Goal: Task Accomplishment & Management: Manage account settings

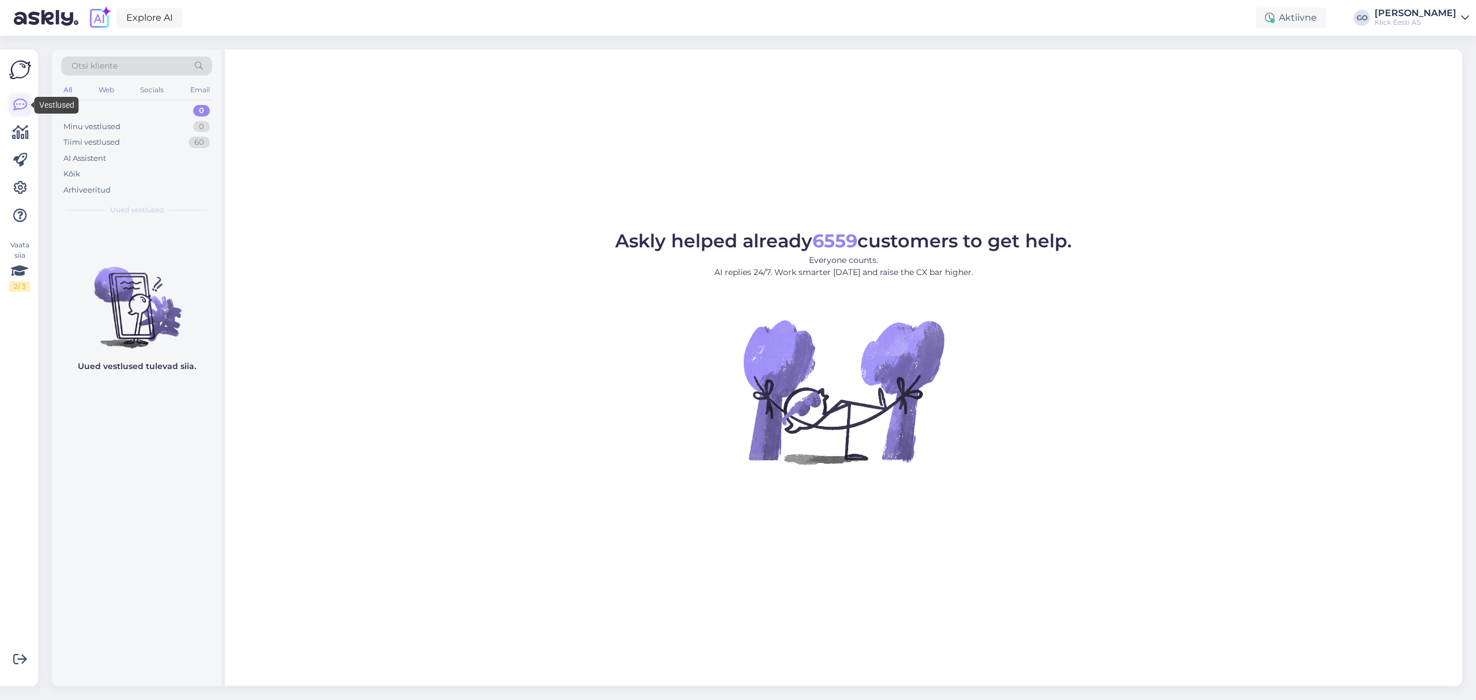
click at [17, 104] on icon at bounding box center [20, 105] width 14 height 14
click at [22, 185] on icon at bounding box center [20, 188] width 14 height 14
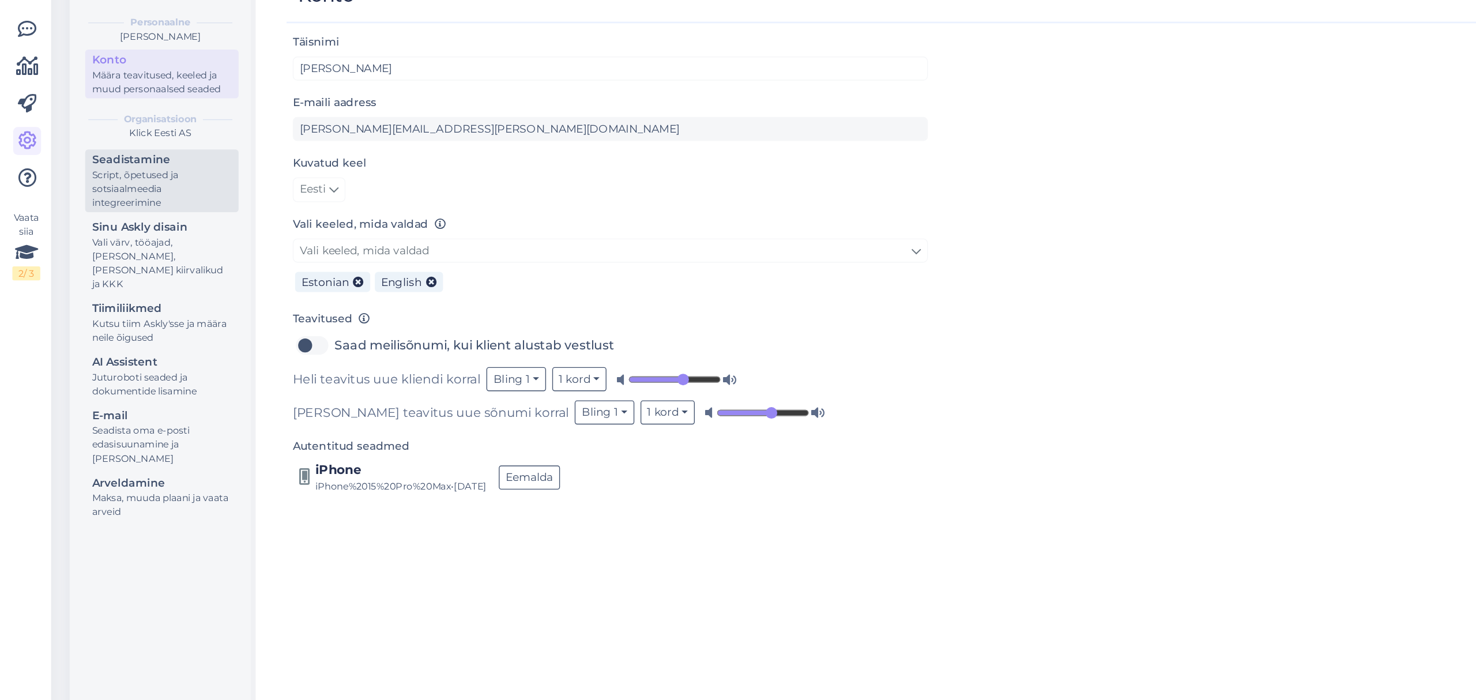
click at [104, 206] on div "Seadistamine" at bounding box center [121, 202] width 104 height 12
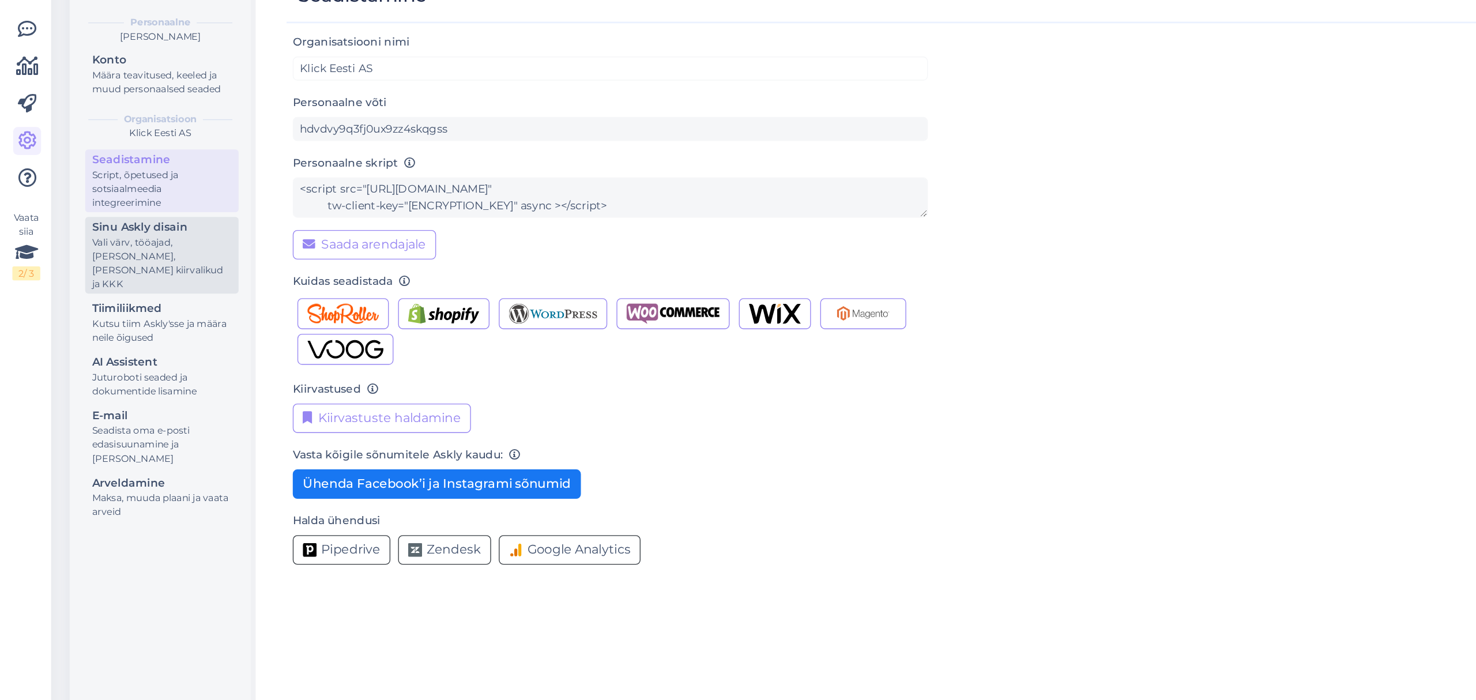
click at [122, 262] on div "Vali värv, tööajad, [PERSON_NAME], [PERSON_NAME] kiirvalikud ja KKK" at bounding box center [121, 279] width 104 height 42
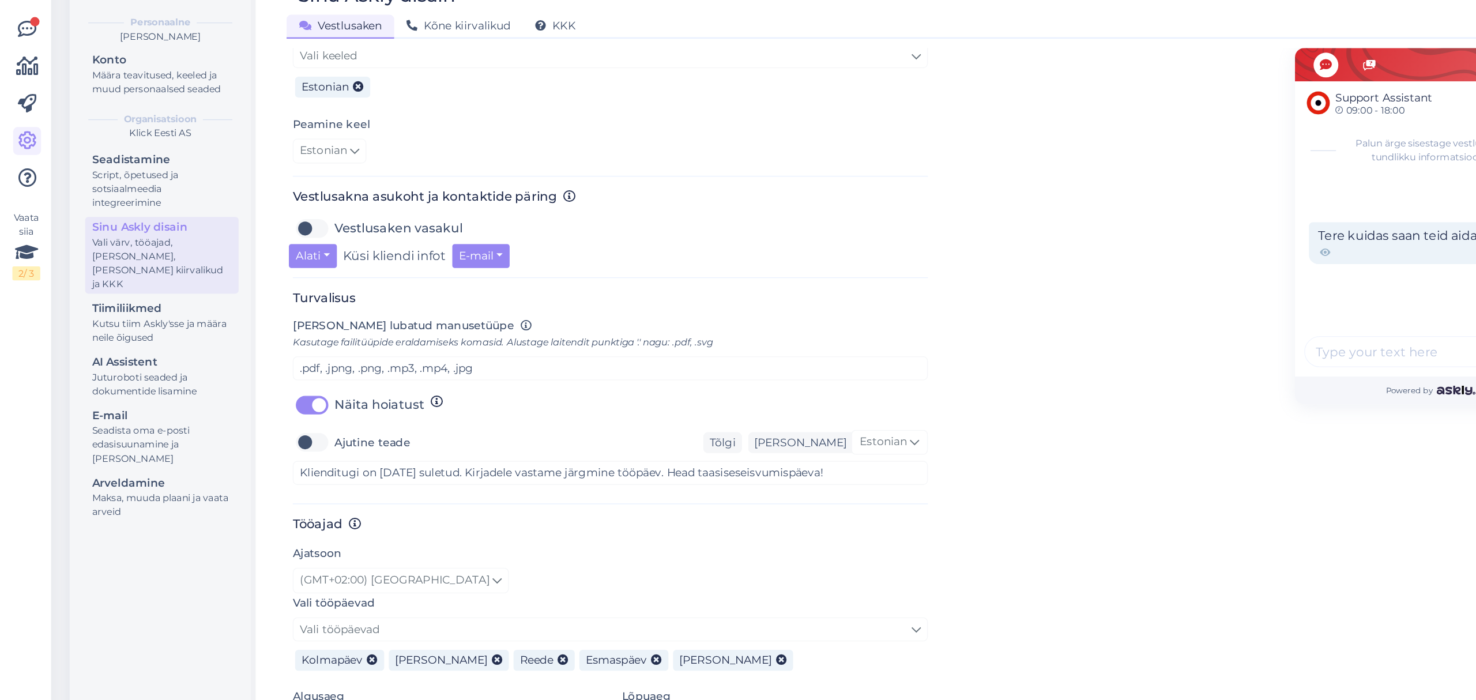
scroll to position [291, 0]
click at [123, 319] on div "Kutsu tiim Askly'sse ja määra neile õigused" at bounding box center [121, 329] width 104 height 21
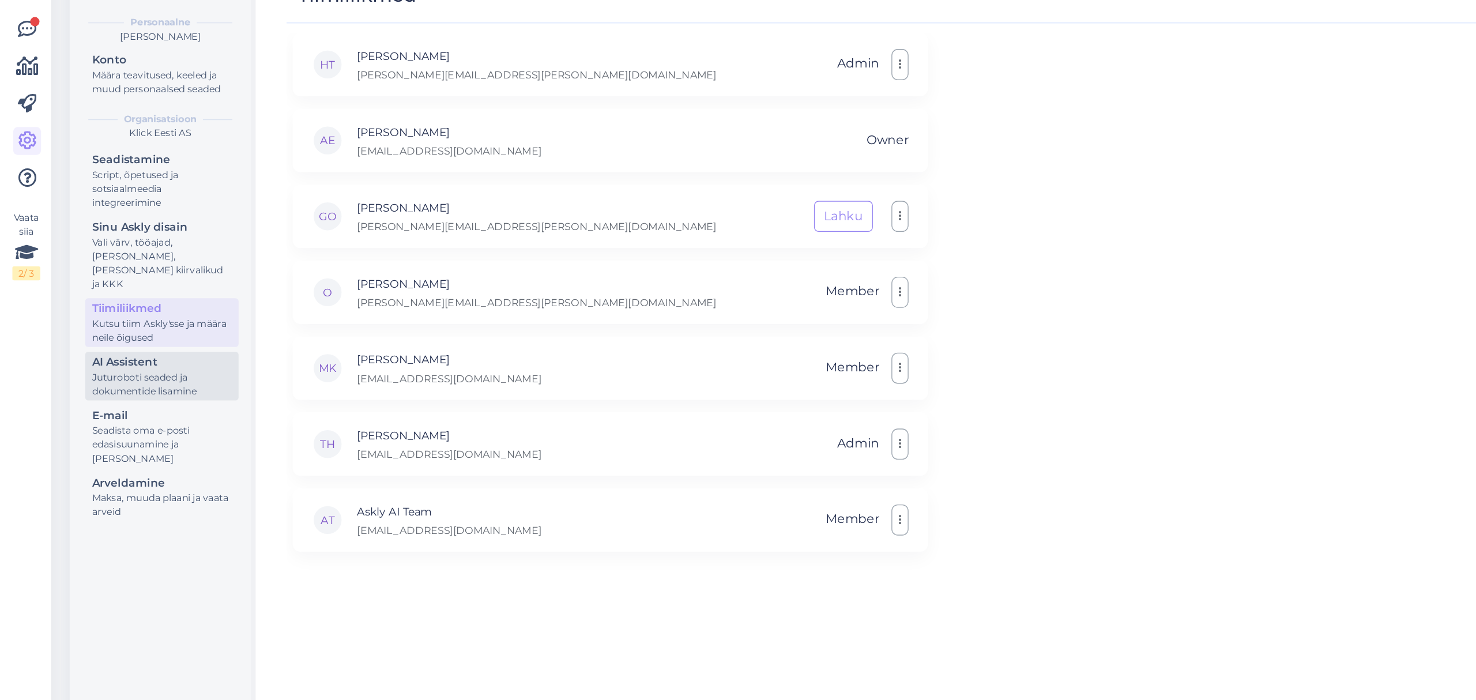
click at [94, 359] on div "Juturoboti seaded ja dokumentide lisamine" at bounding box center [121, 369] width 104 height 21
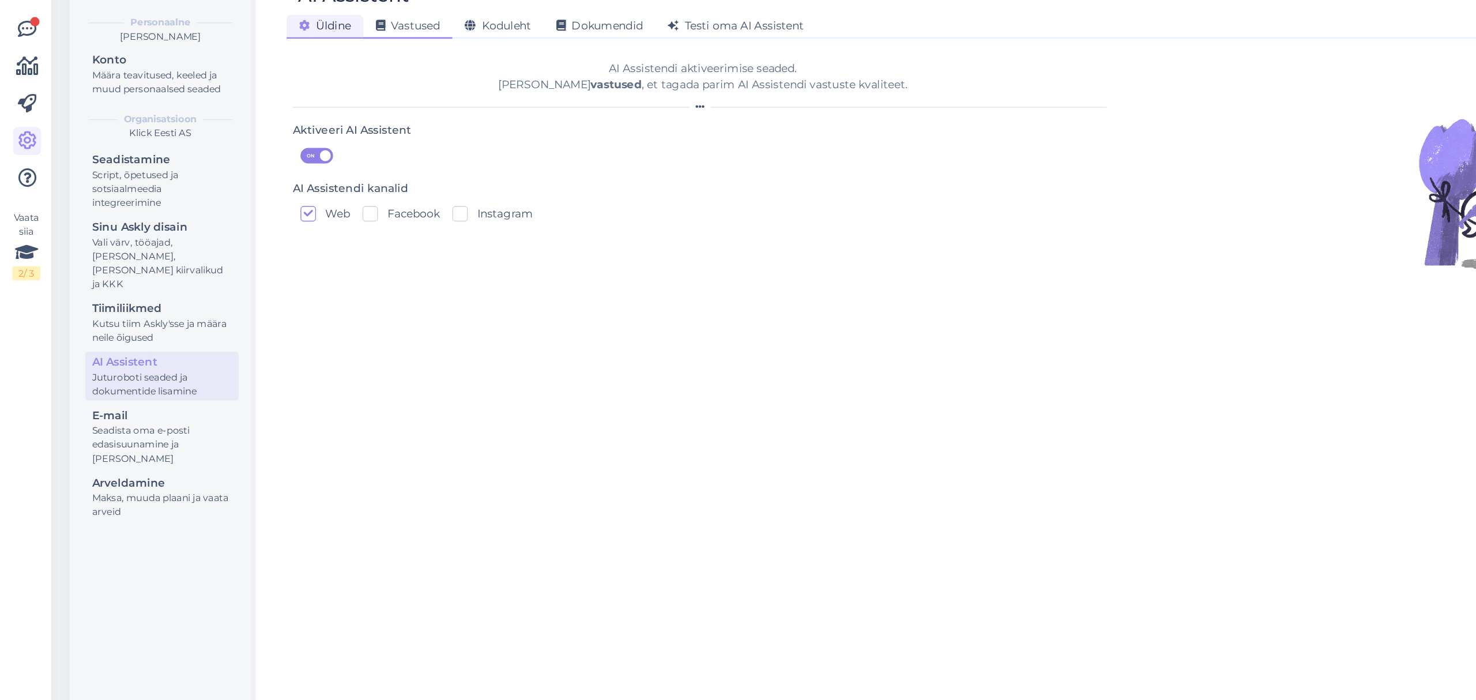
click at [302, 101] on span "Vastused" at bounding box center [304, 102] width 48 height 10
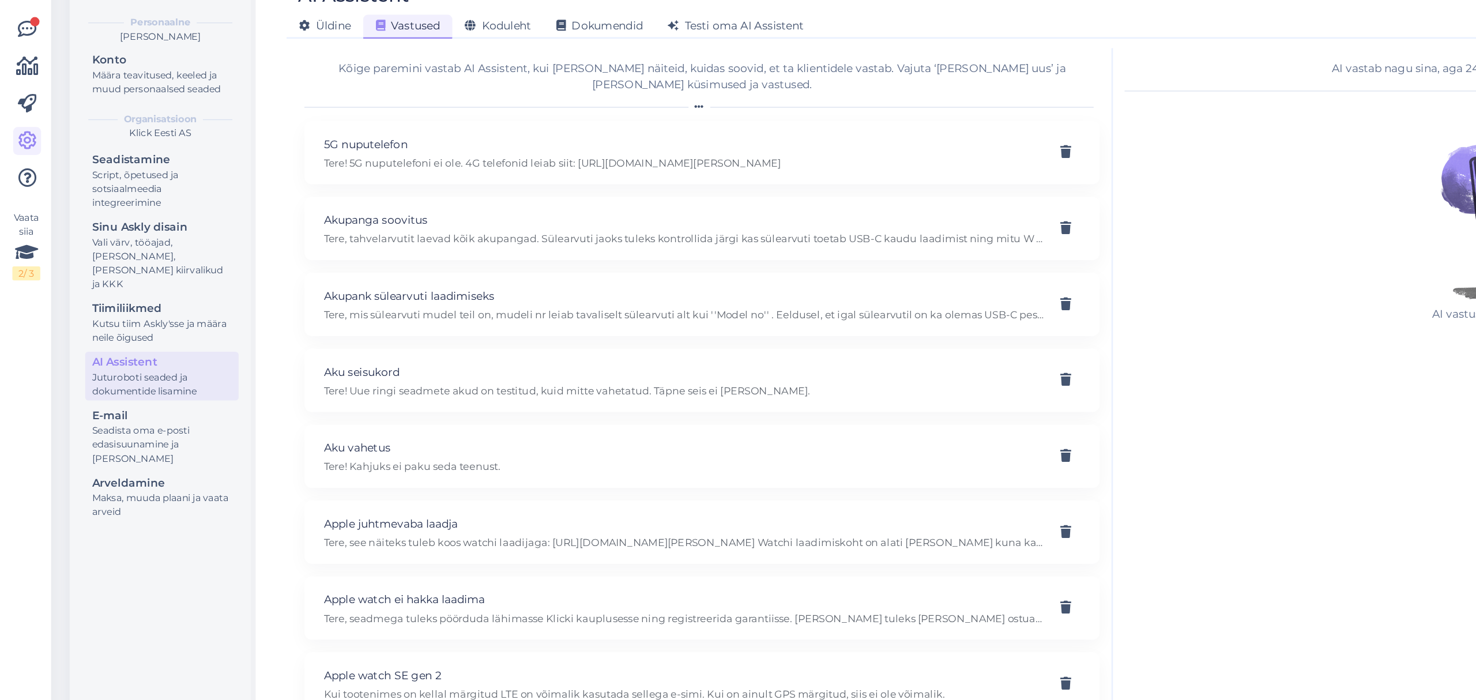
click at [887, 264] on div "AI vastuseid saab iga hetk muuta." at bounding box center [1133, 251] width 593 height 181
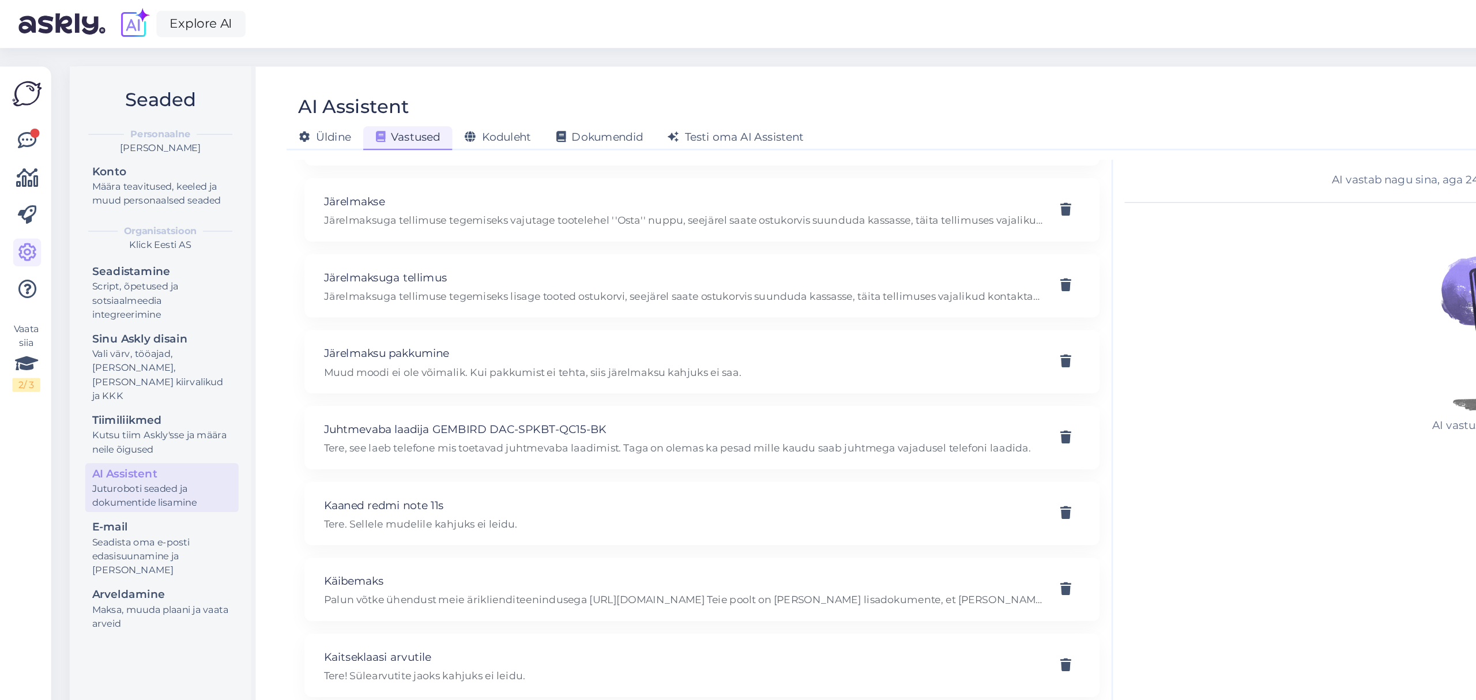
scroll to position [4054, 0]
click at [377, 99] on span "Koduleht" at bounding box center [371, 102] width 50 height 10
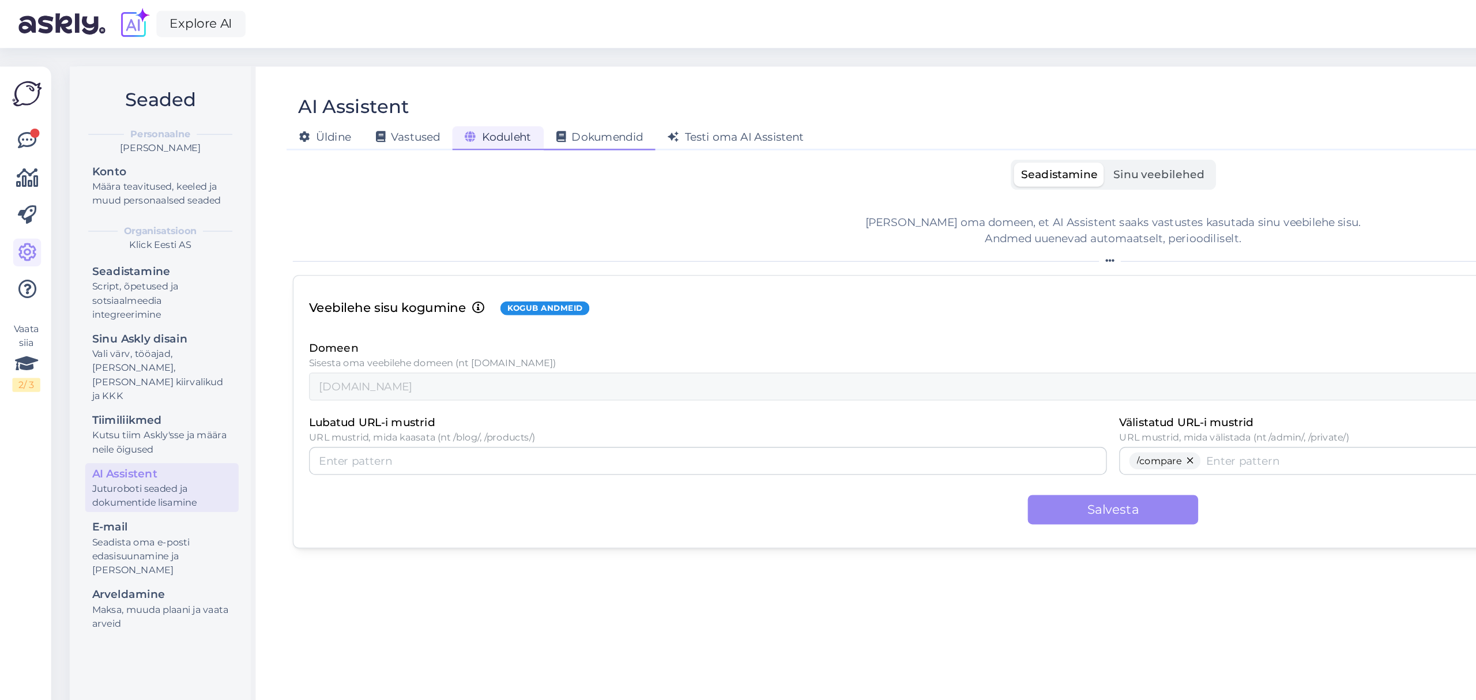
click at [450, 104] on span "Dokumendid" at bounding box center [446, 102] width 65 height 10
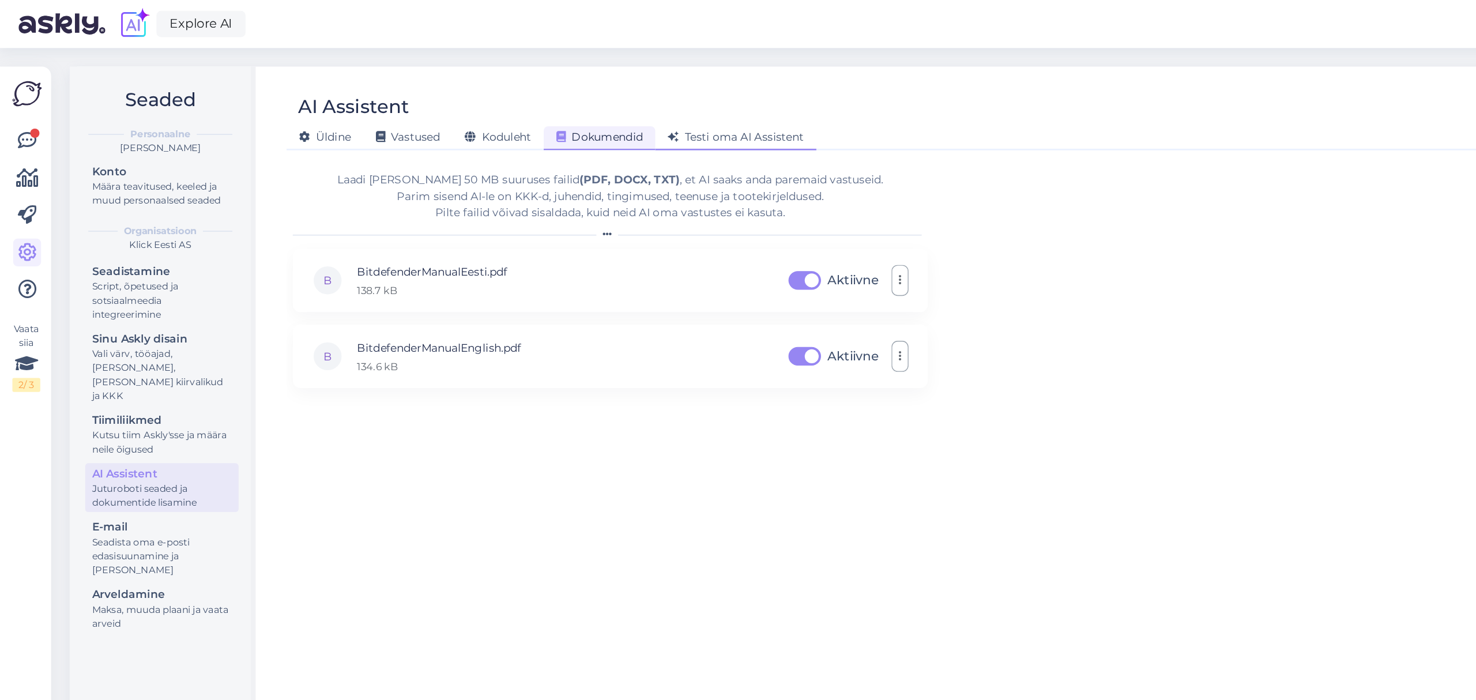
click at [555, 102] on span "Testi oma AI Assistent" at bounding box center [547, 102] width 101 height 10
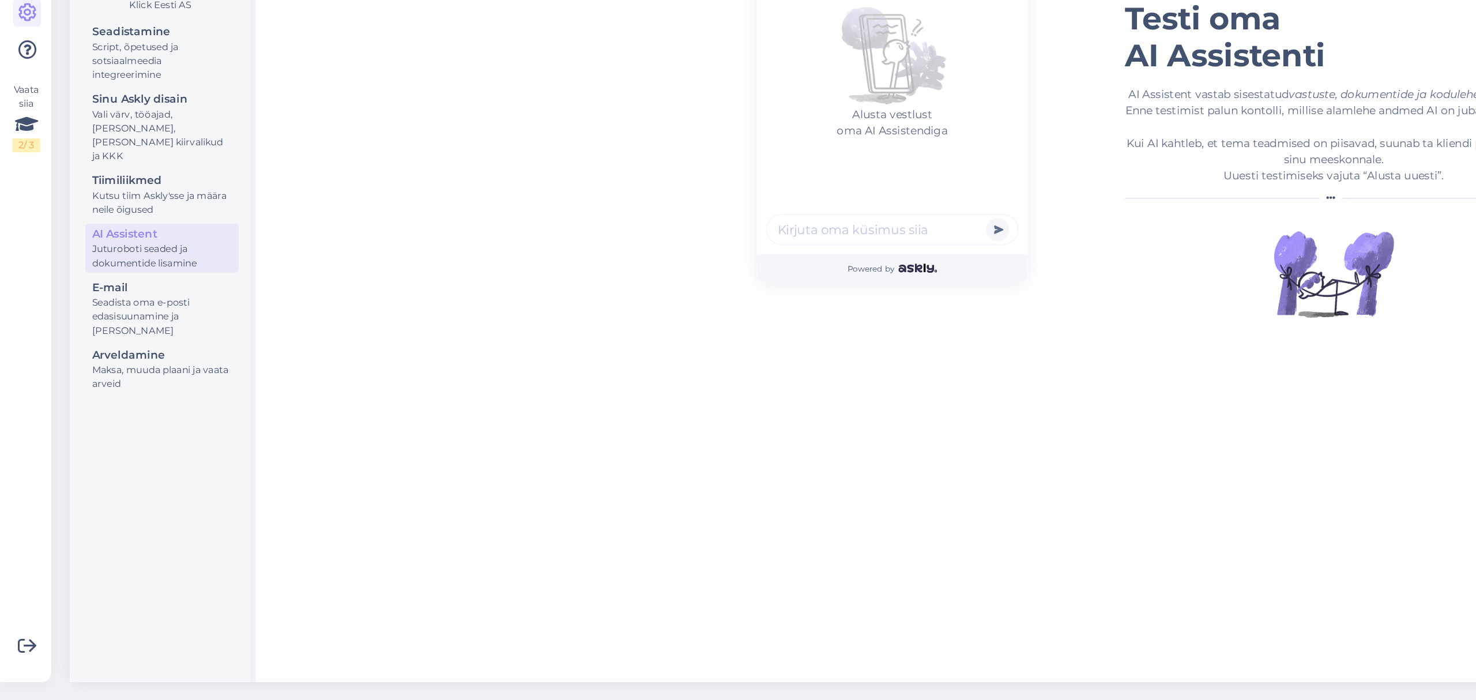
click at [416, 407] on div "AI Assistent [PERSON_NAME] vestlust oma AI Assistendiga Powered by Assistendi k…" at bounding box center [828, 397] width 1221 height 557
click at [610, 527] on div "AI Assistent [PERSON_NAME] vestlust oma AI Assistendiga Powered by Assistendi k…" at bounding box center [828, 397] width 657 height 557
click at [595, 347] on input "Kas Iphone 16-le sobivad j" at bounding box center [664, 349] width 188 height 23
type input "millised juhtmevabad kõrvaklapid sobivad iphone 16-le Iphone 16-le sobivad j"
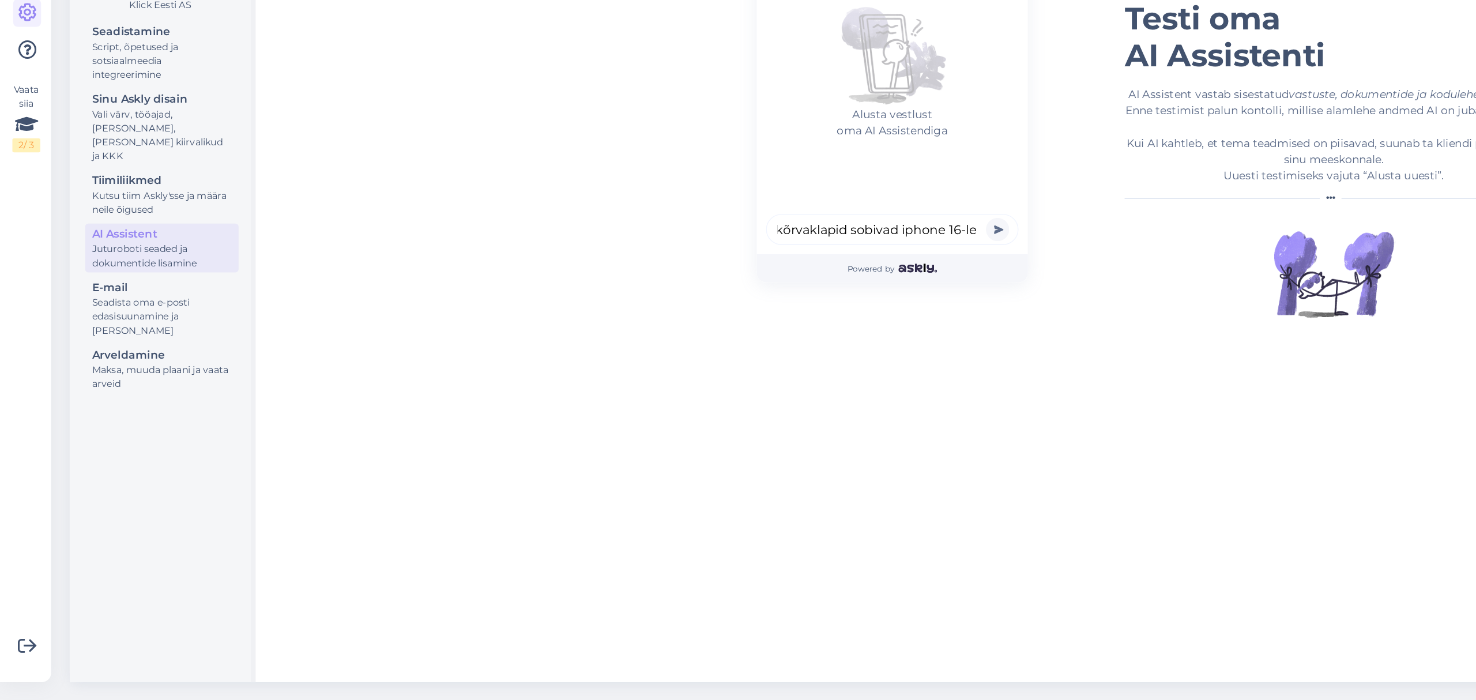
click at [734, 341] on button "submit" at bounding box center [742, 349] width 17 height 17
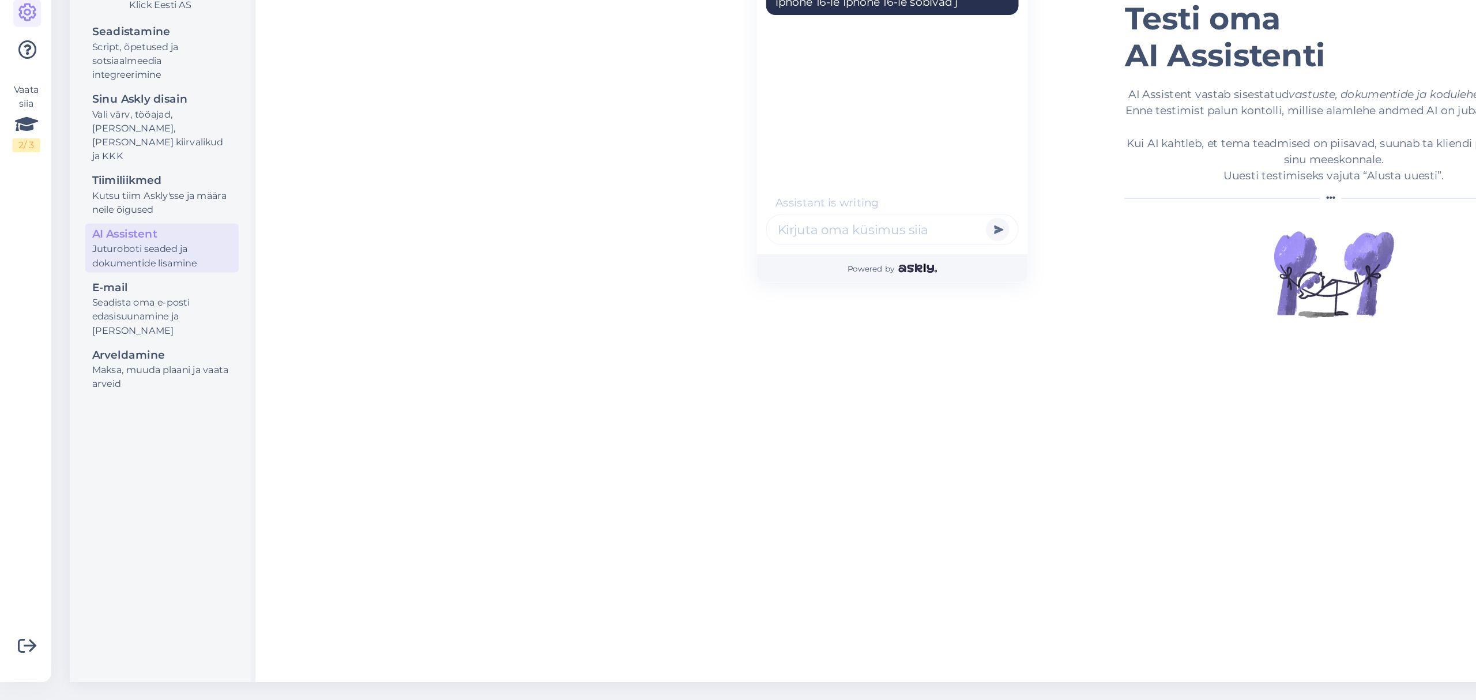
scroll to position [61, 0]
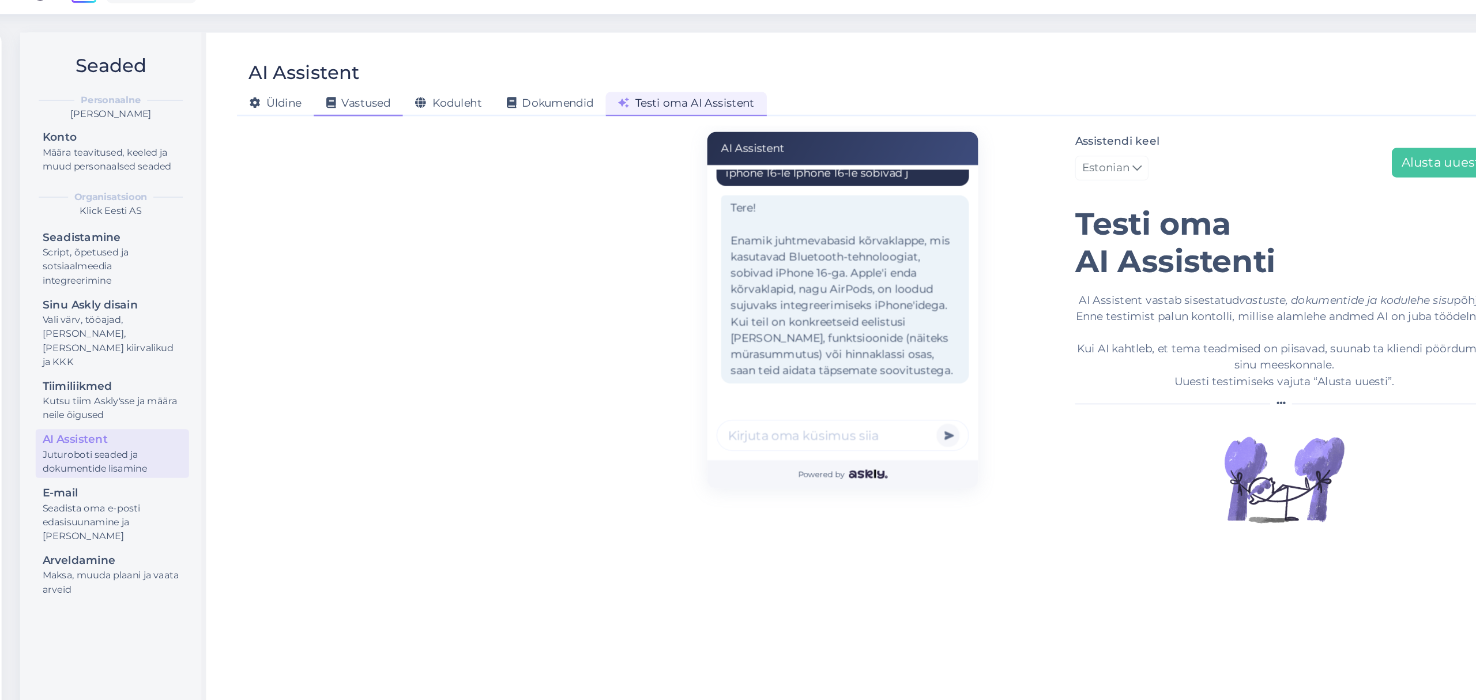
click at [309, 101] on span "Vastused" at bounding box center [304, 102] width 48 height 10
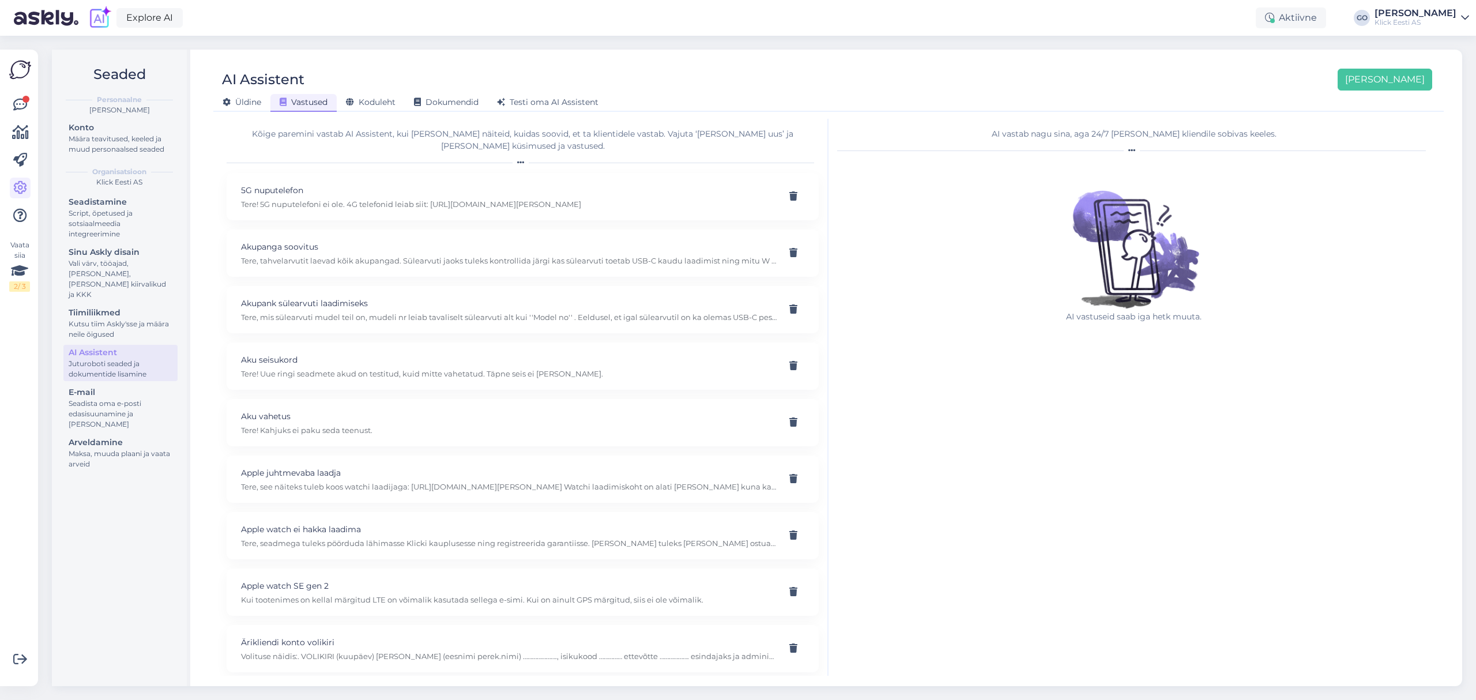
scroll to position [0, 0]
click at [121, 386] on div "E-mail" at bounding box center [121, 392] width 104 height 12
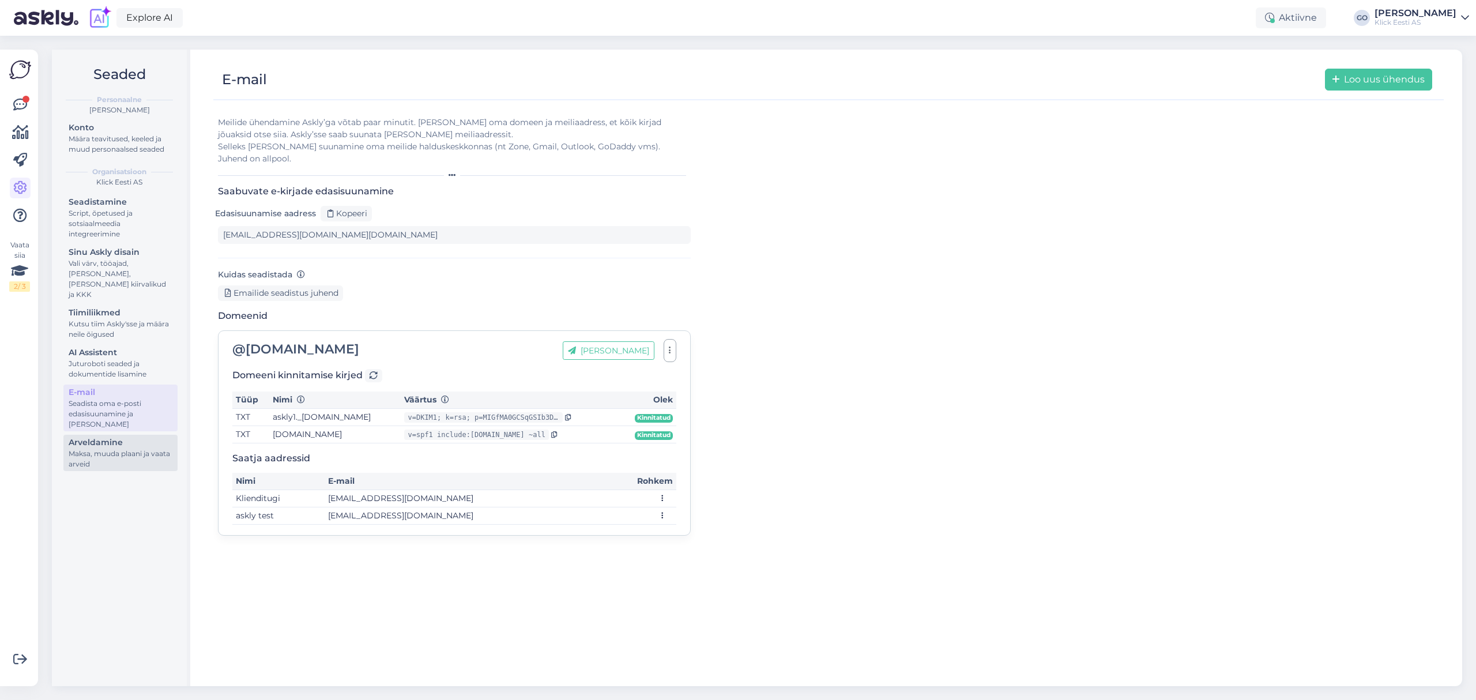
click at [106, 437] on div "Arveldamine" at bounding box center [121, 443] width 104 height 12
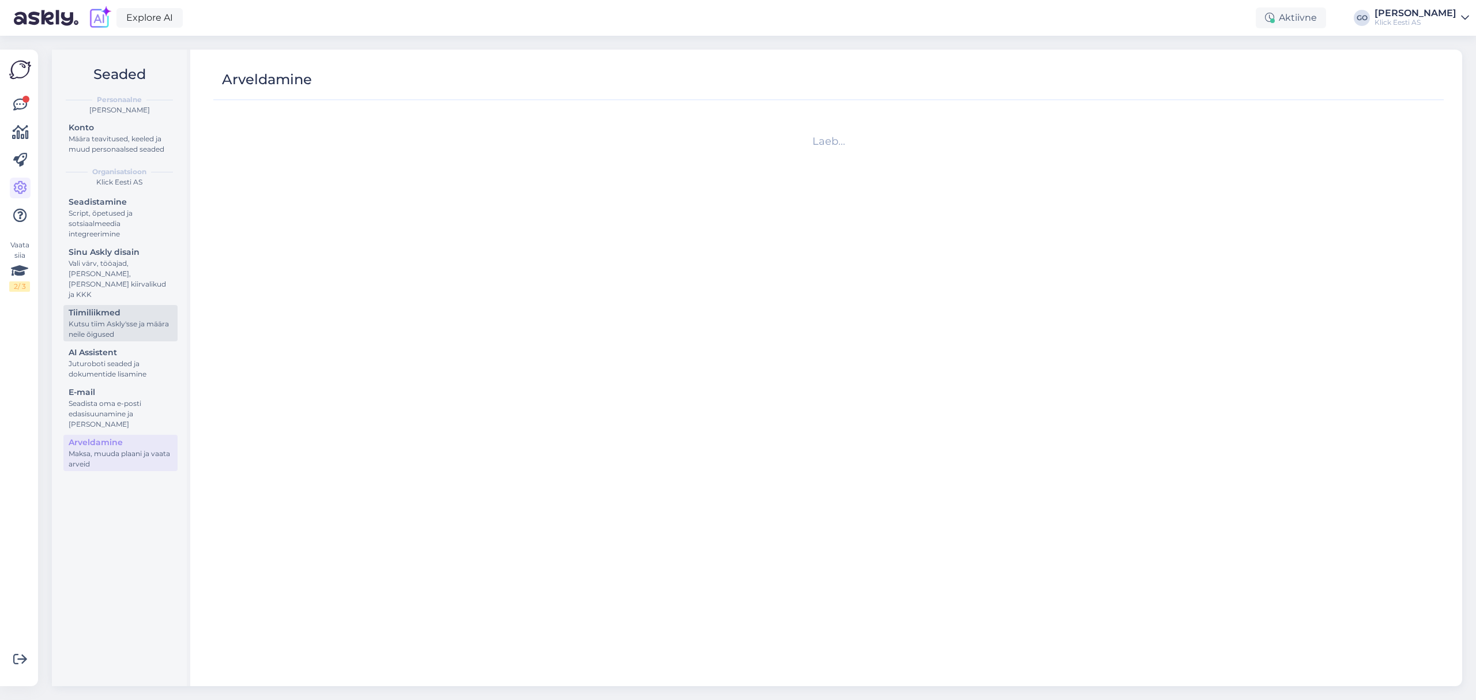
click at [93, 307] on div "Tiimiliikmed" at bounding box center [121, 313] width 104 height 12
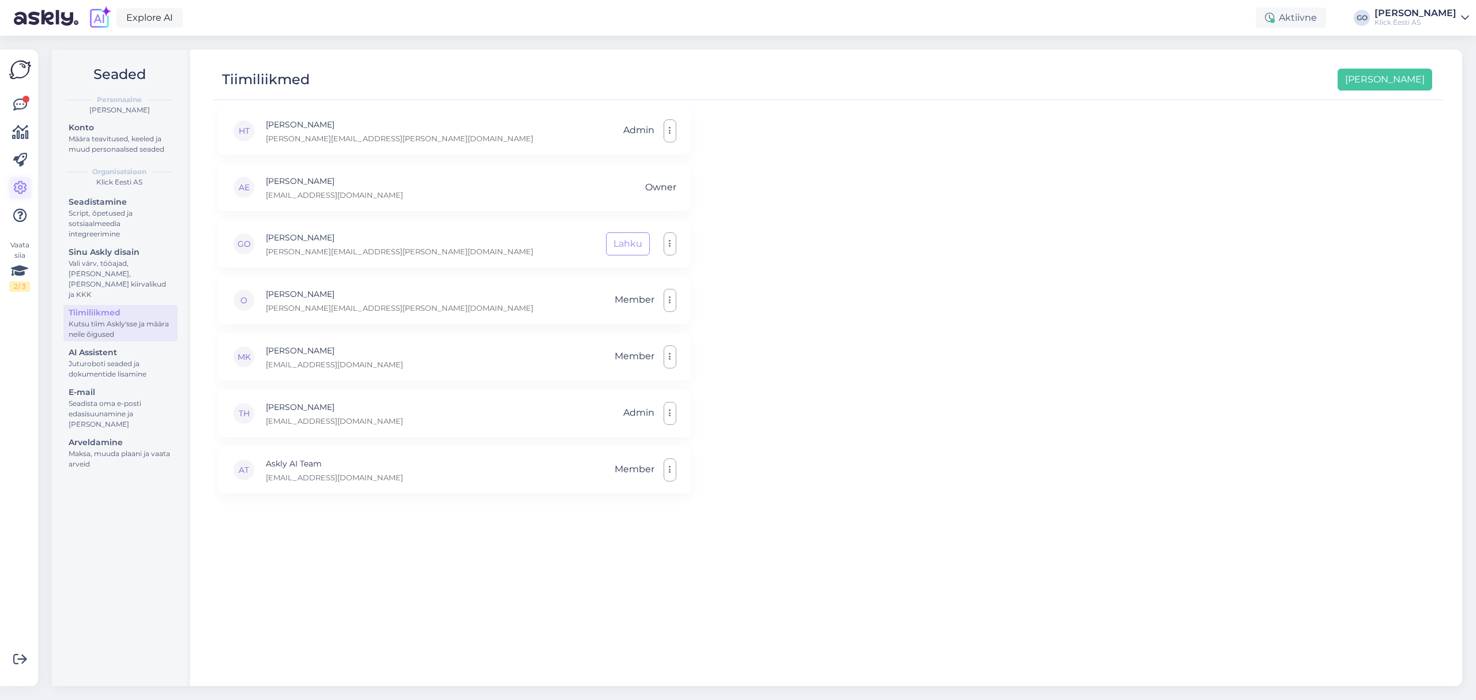
click at [17, 182] on icon at bounding box center [20, 188] width 14 height 14
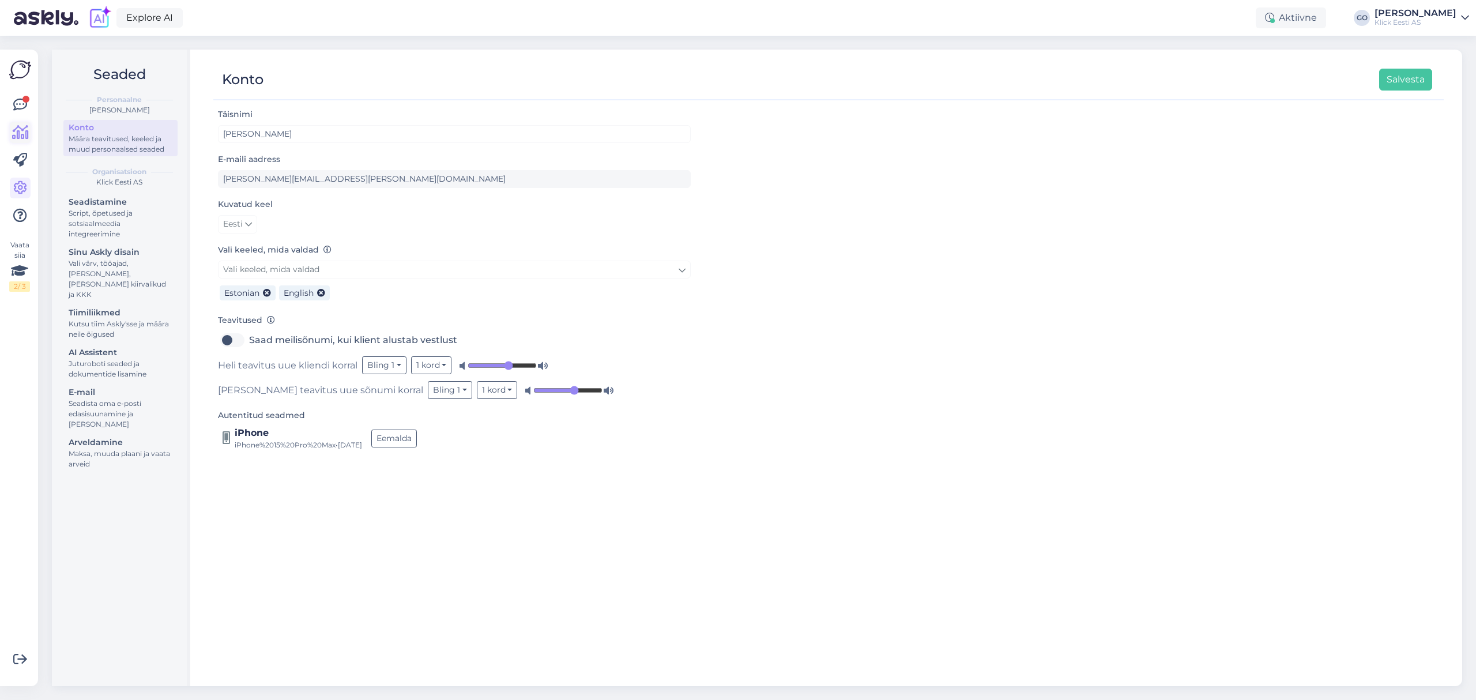
click at [17, 128] on icon at bounding box center [20, 133] width 17 height 14
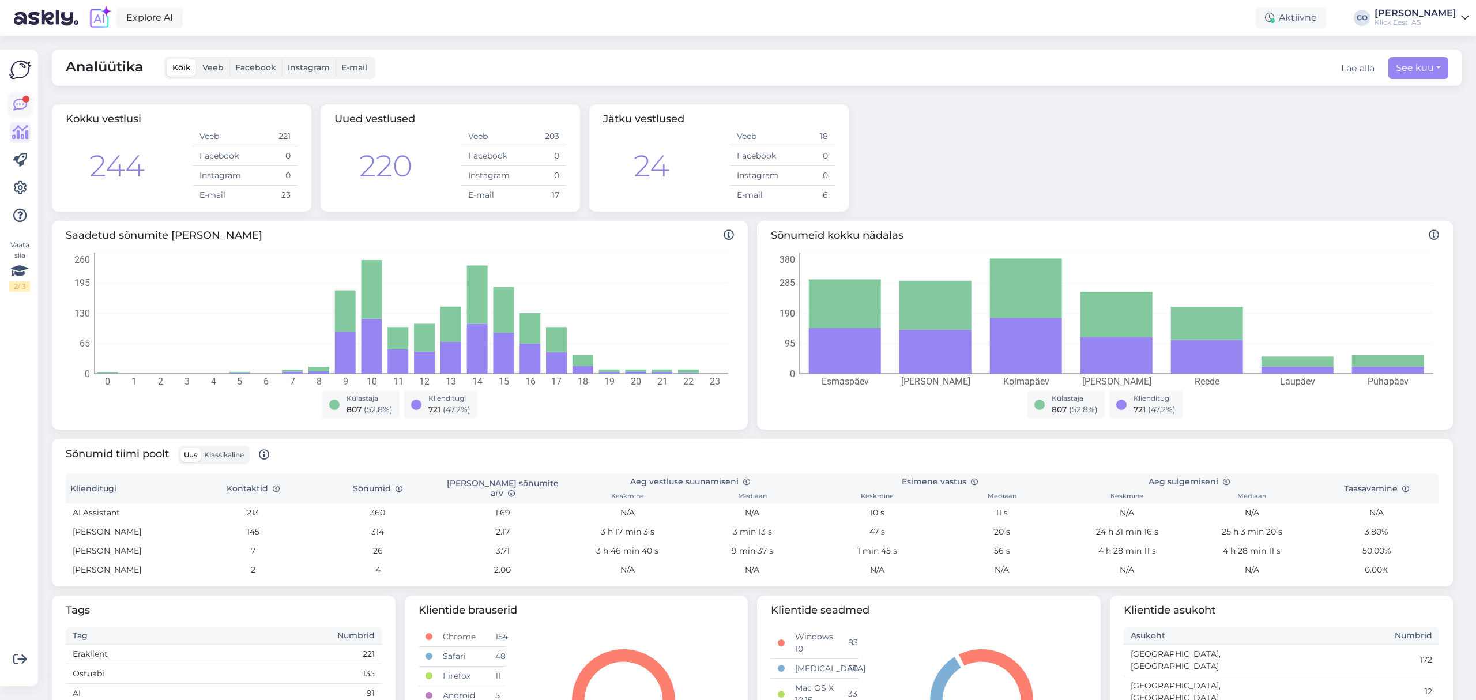
click at [25, 97] on div at bounding box center [25, 99] width 7 height 7
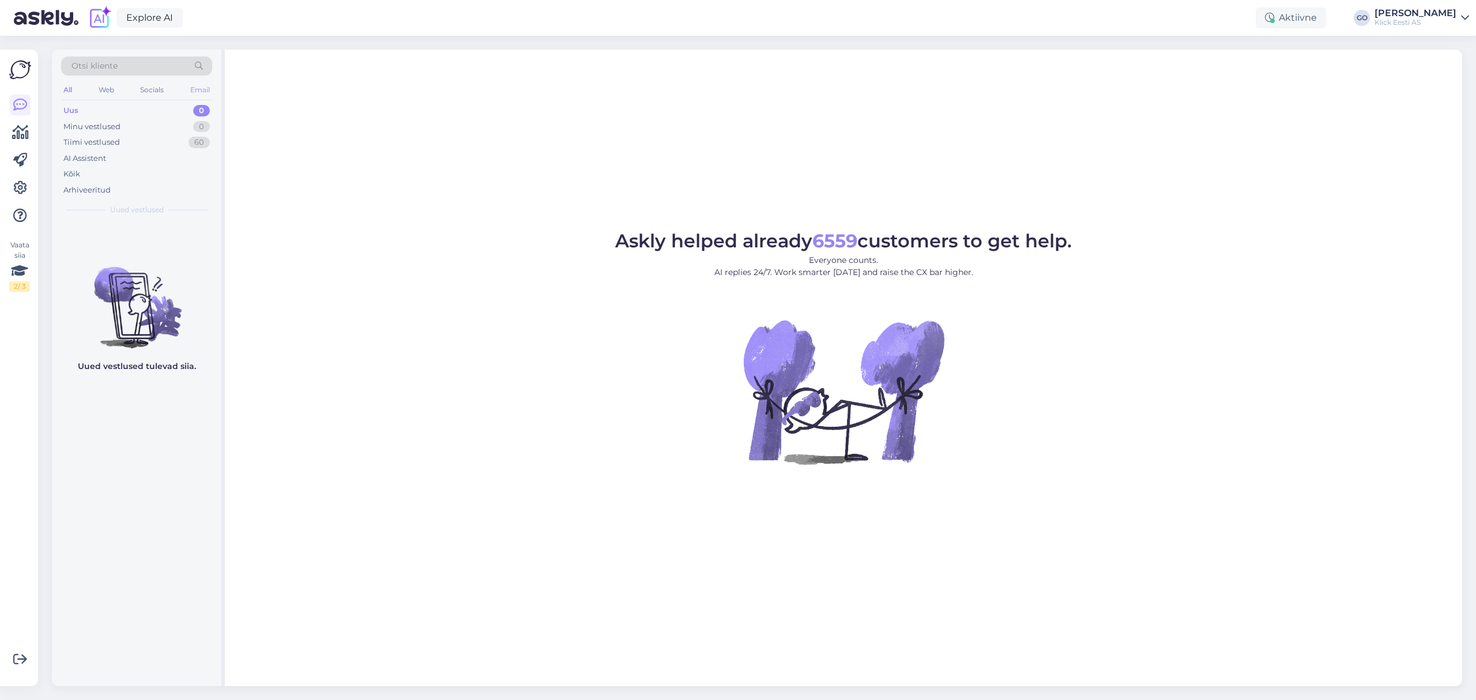
click at [205, 91] on div "Email" at bounding box center [200, 89] width 24 height 15
click at [75, 173] on div "Kõik" at bounding box center [71, 174] width 17 height 12
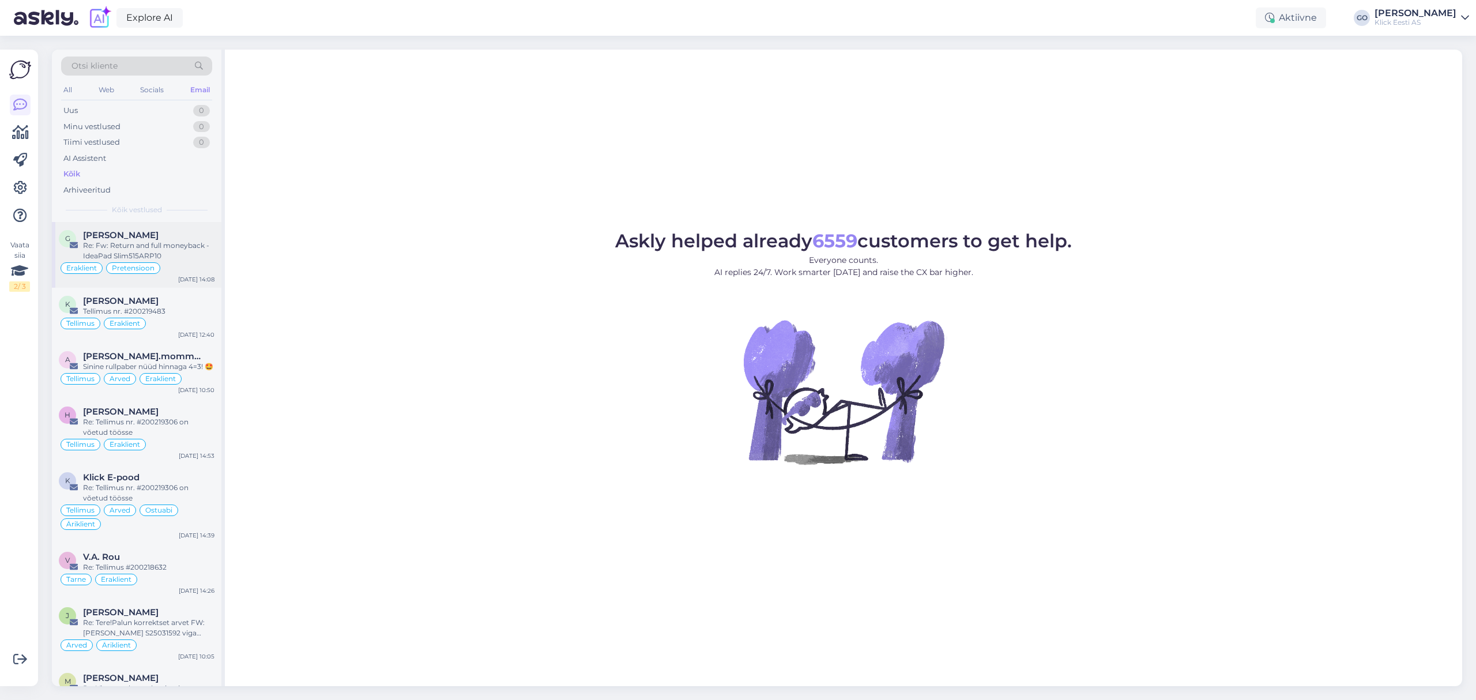
click at [181, 241] on div "Re: Fw: Return and full moneyback - IdeaPad Slim515ARP10" at bounding box center [148, 250] width 131 height 21
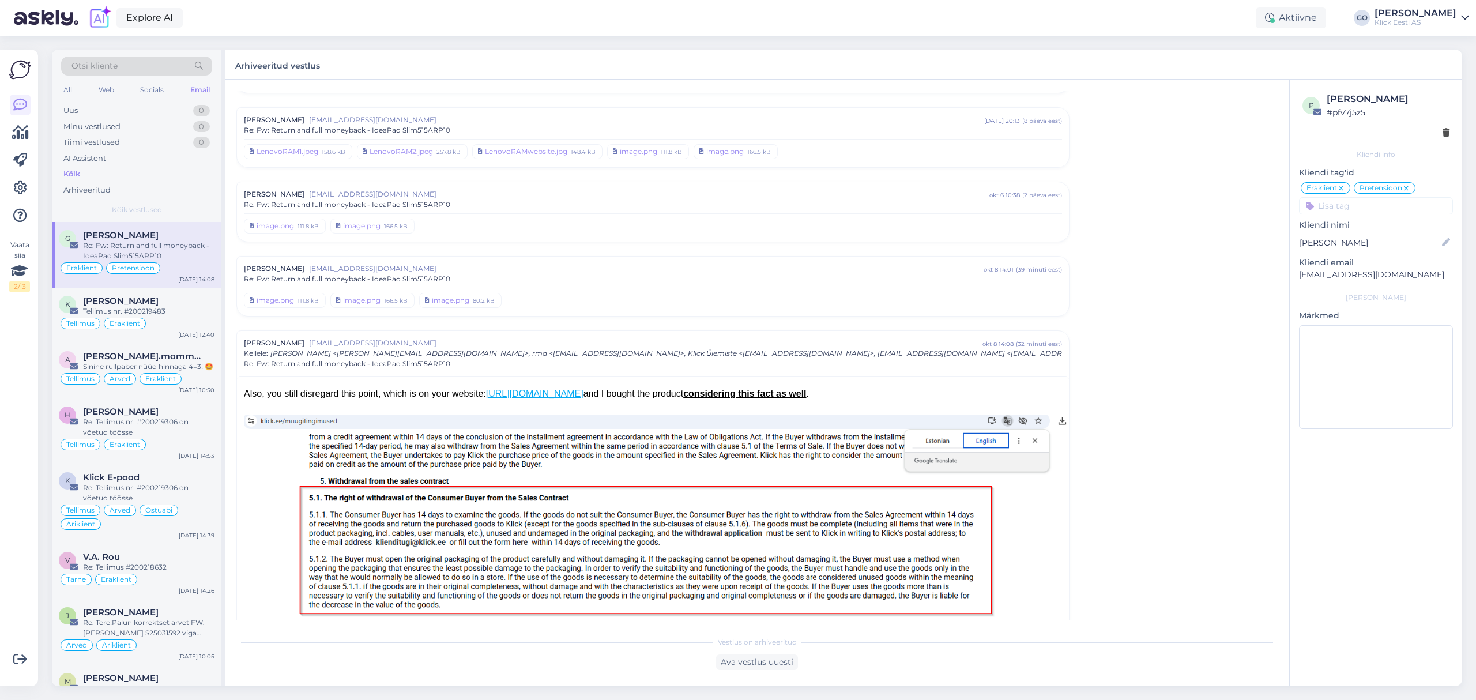
scroll to position [345, 0]
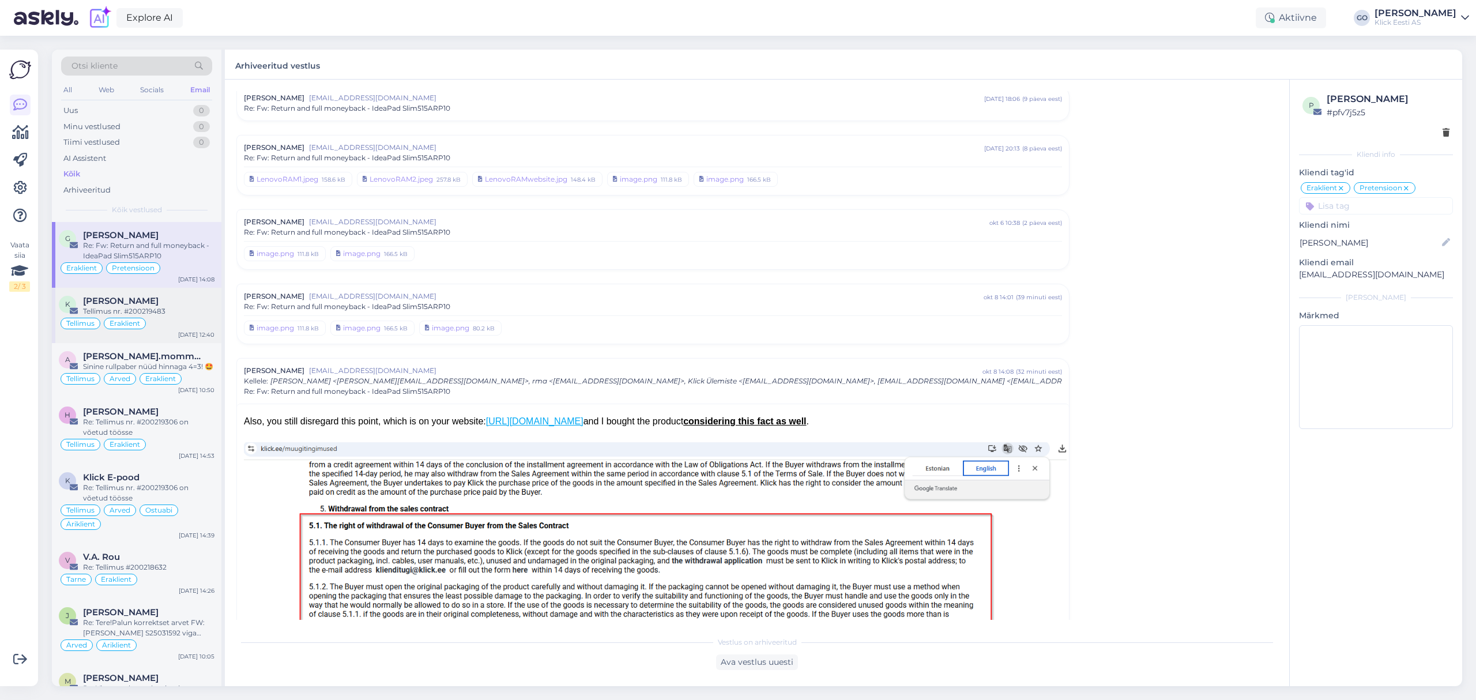
click at [167, 316] on div "Tellimus nr. #200219483" at bounding box center [148, 311] width 131 height 10
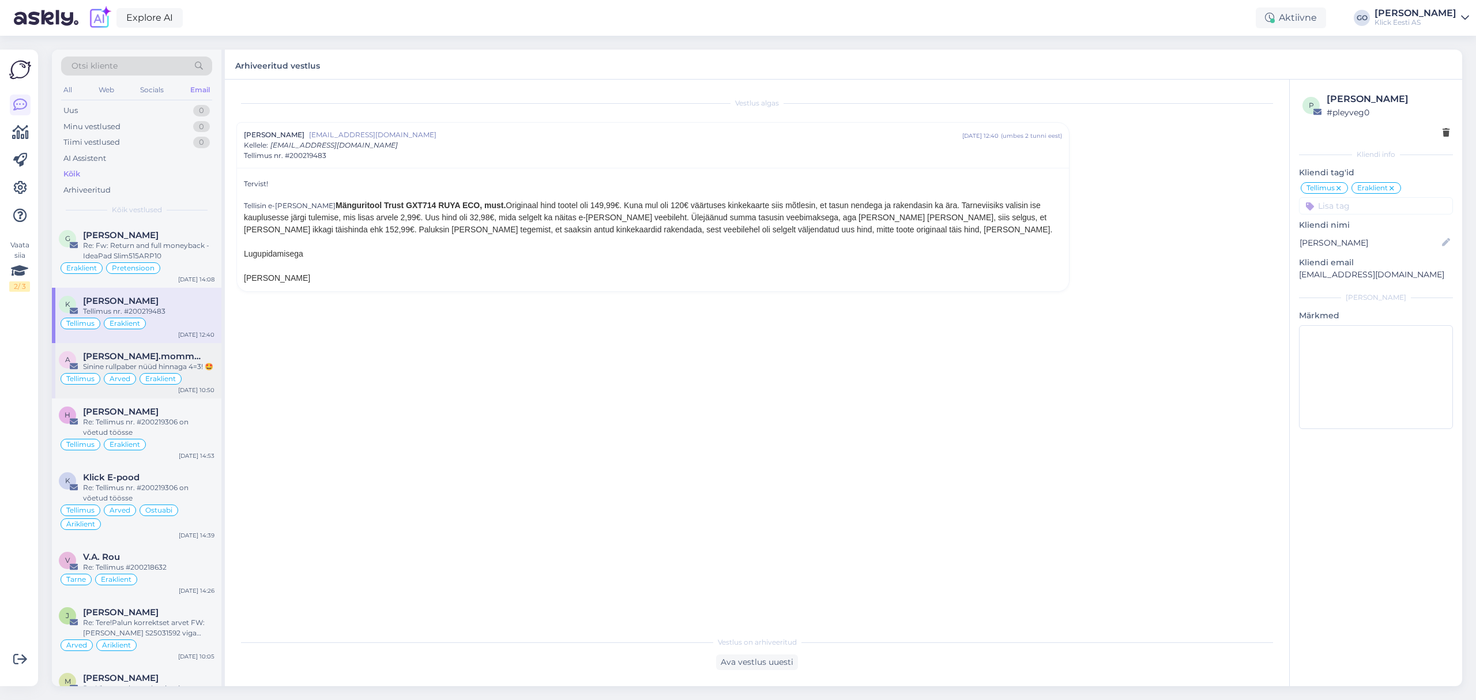
click at [194, 363] on div "Sinine rullpaber nüüd hinnaga 4=3! 🤩" at bounding box center [148, 367] width 131 height 10
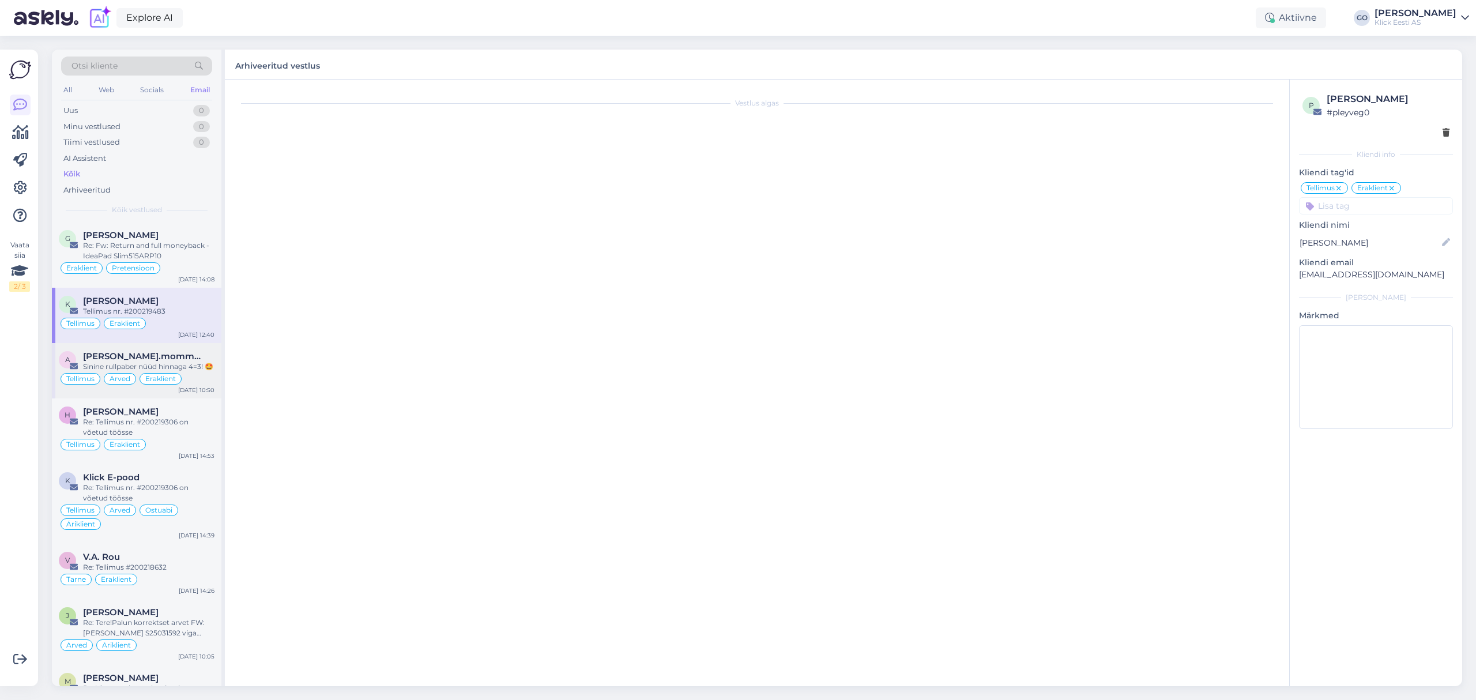
scroll to position [5507, 0]
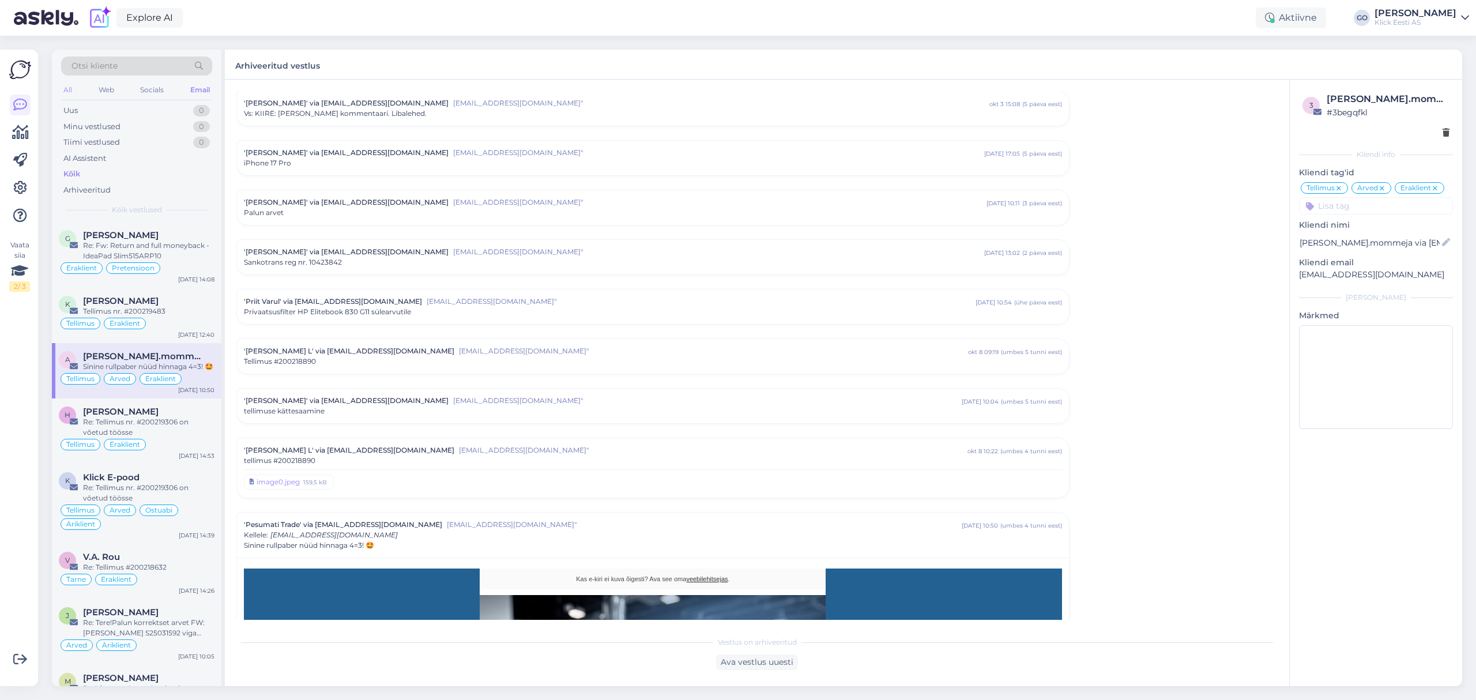
click at [67, 87] on div "All" at bounding box center [67, 89] width 13 height 15
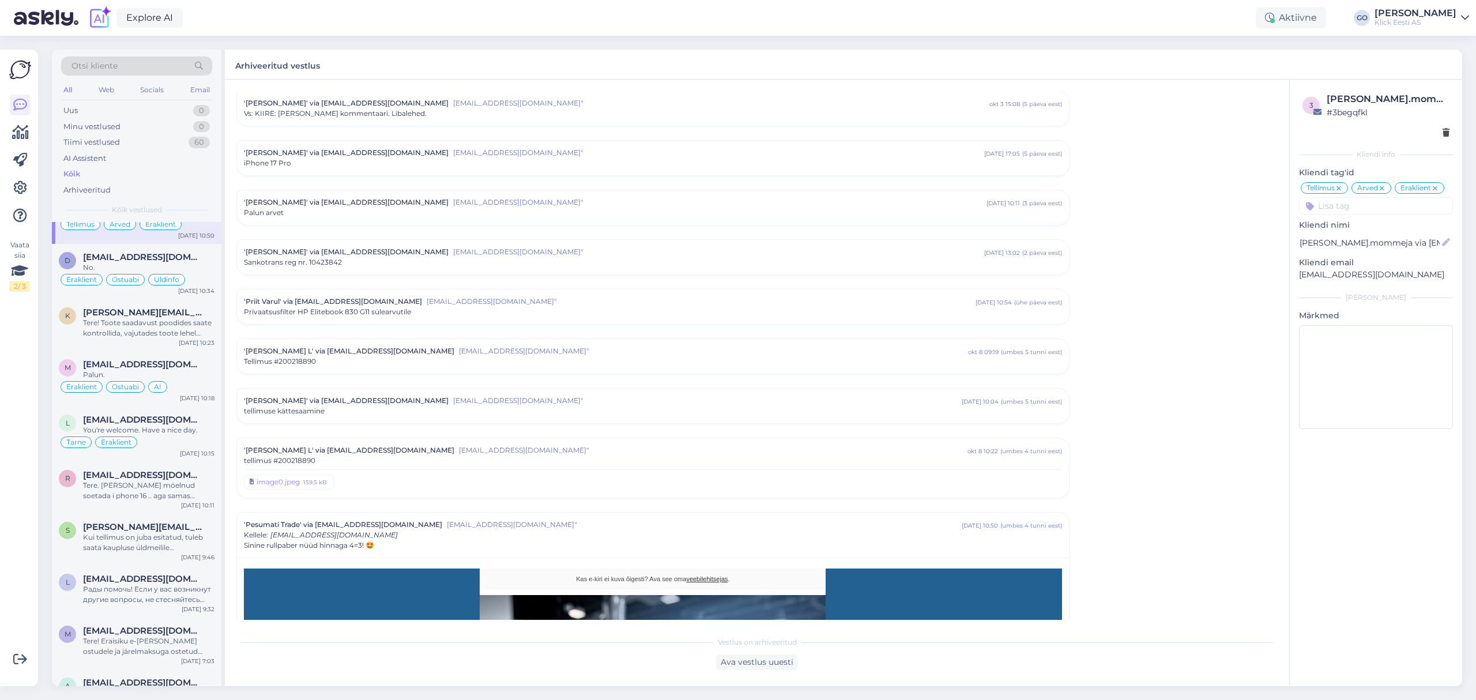
scroll to position [764, 0]
click at [178, 379] on div "Palun." at bounding box center [148, 374] width 131 height 10
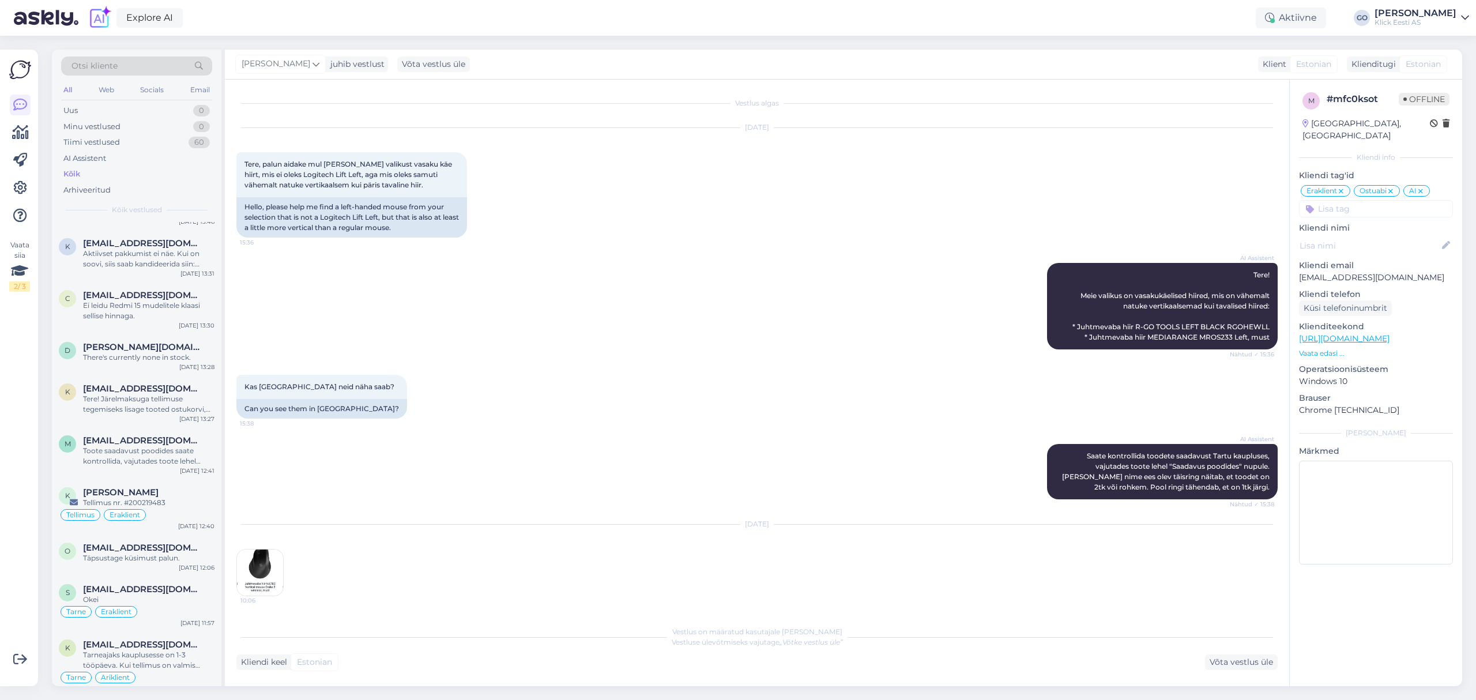
scroll to position [0, 0]
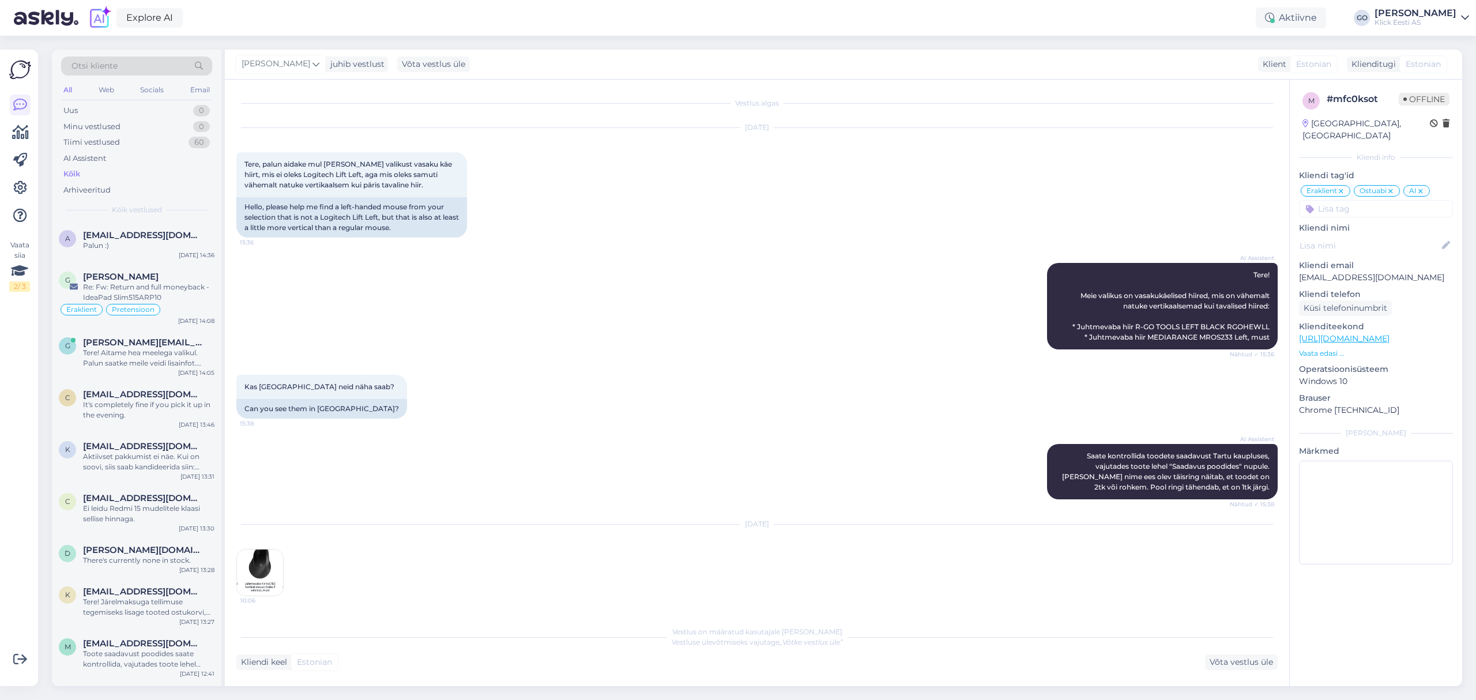
click at [413, 266] on div "AI Assistent Tere! Meie valikus on vasakukäelised hiired, mis on vähemalt natuk…" at bounding box center [757, 306] width 1042 height 112
click at [29, 129] on link at bounding box center [20, 132] width 21 height 21
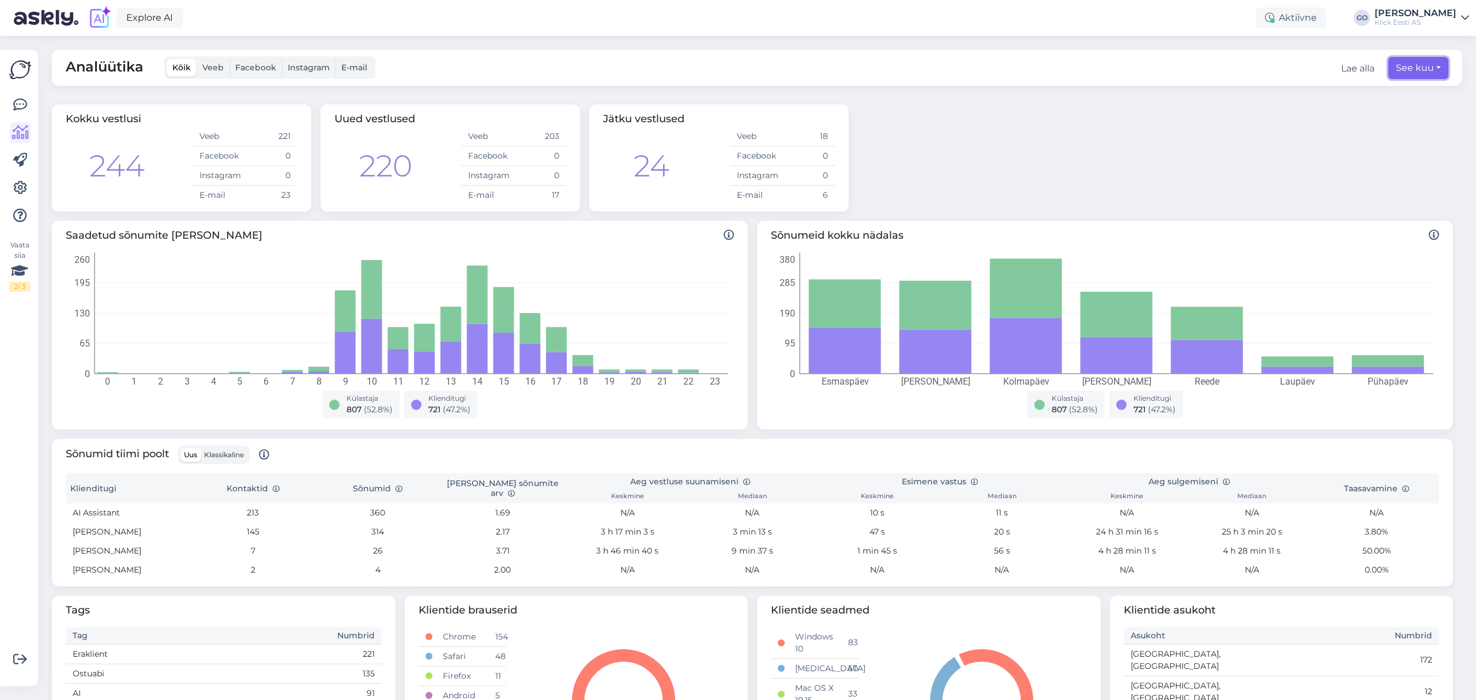
click at [1424, 70] on button "See kuu" at bounding box center [1419, 68] width 60 height 22
select select "9"
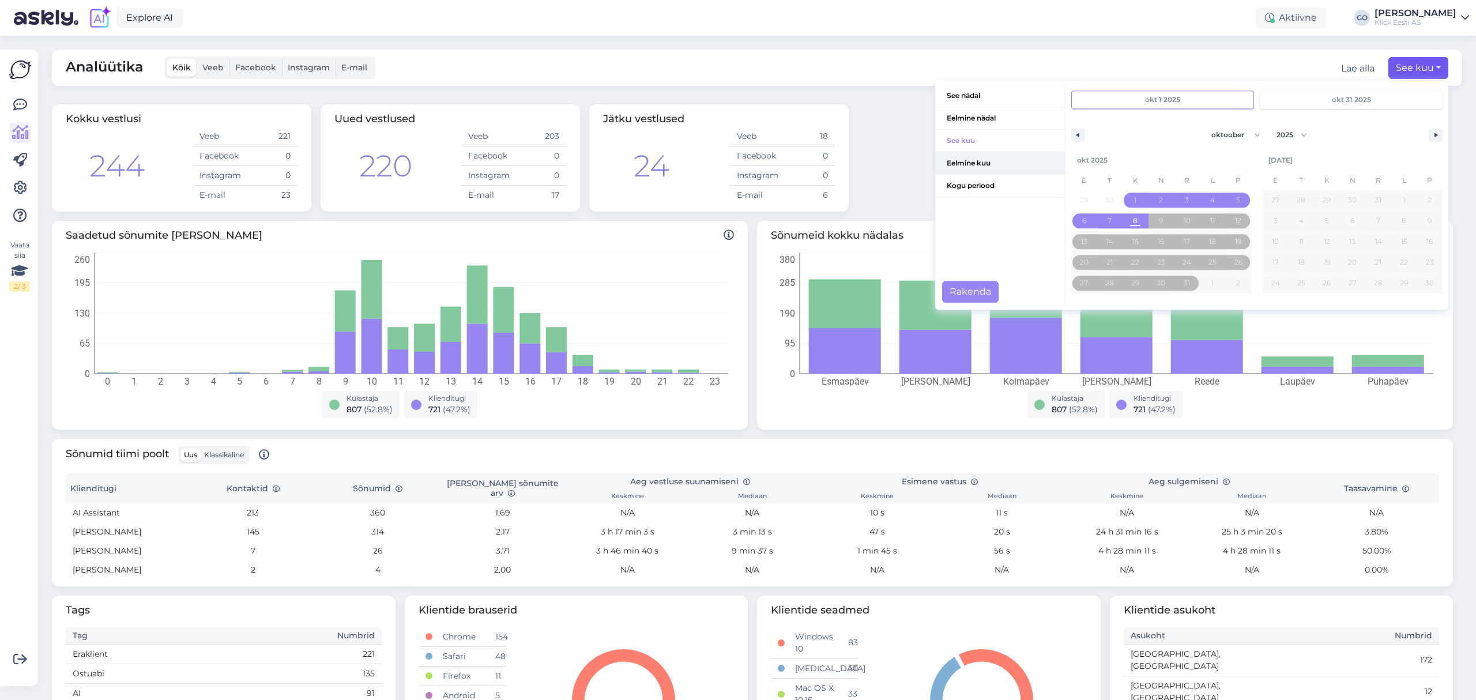
click at [965, 158] on span "Eelmine kuu" at bounding box center [1000, 163] width 130 height 22
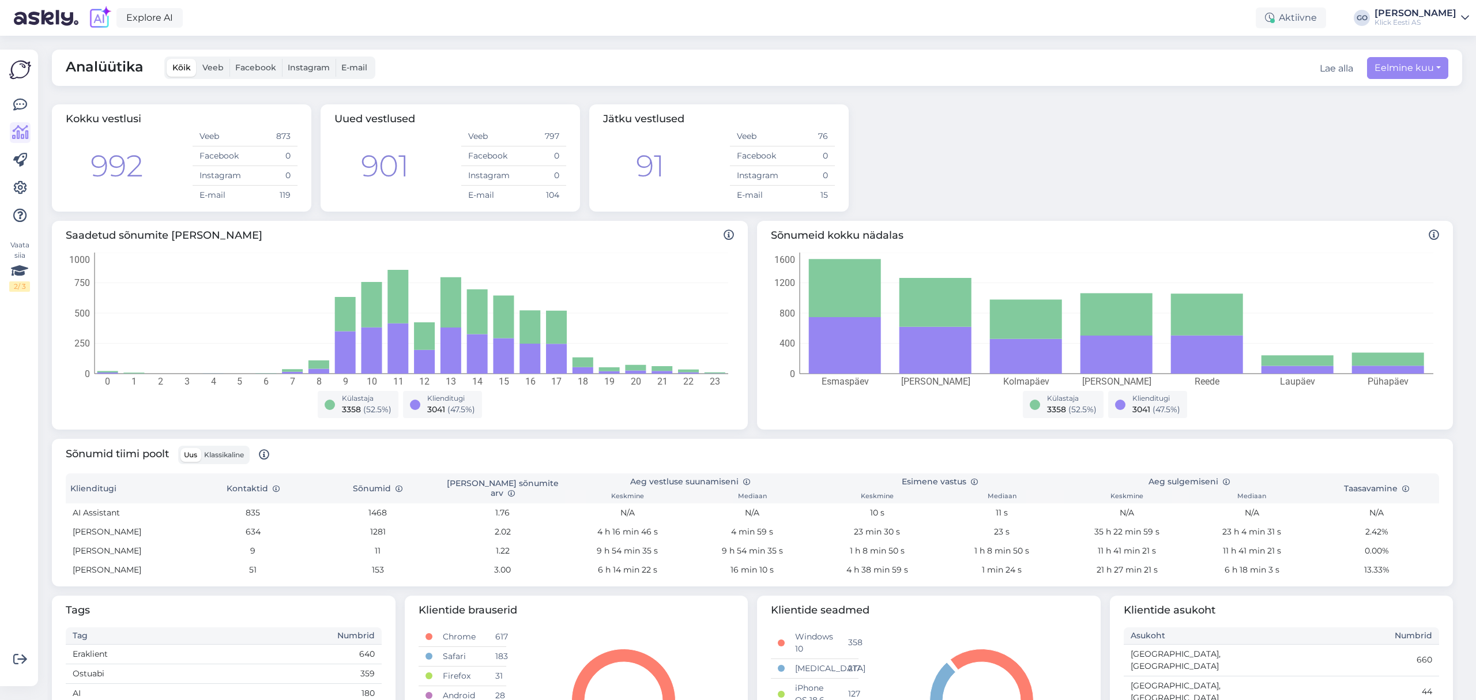
click at [217, 65] on span "Veeb" at bounding box center [212, 67] width 21 height 10
click at [197, 59] on input "Veeb" at bounding box center [197, 59] width 0 height 0
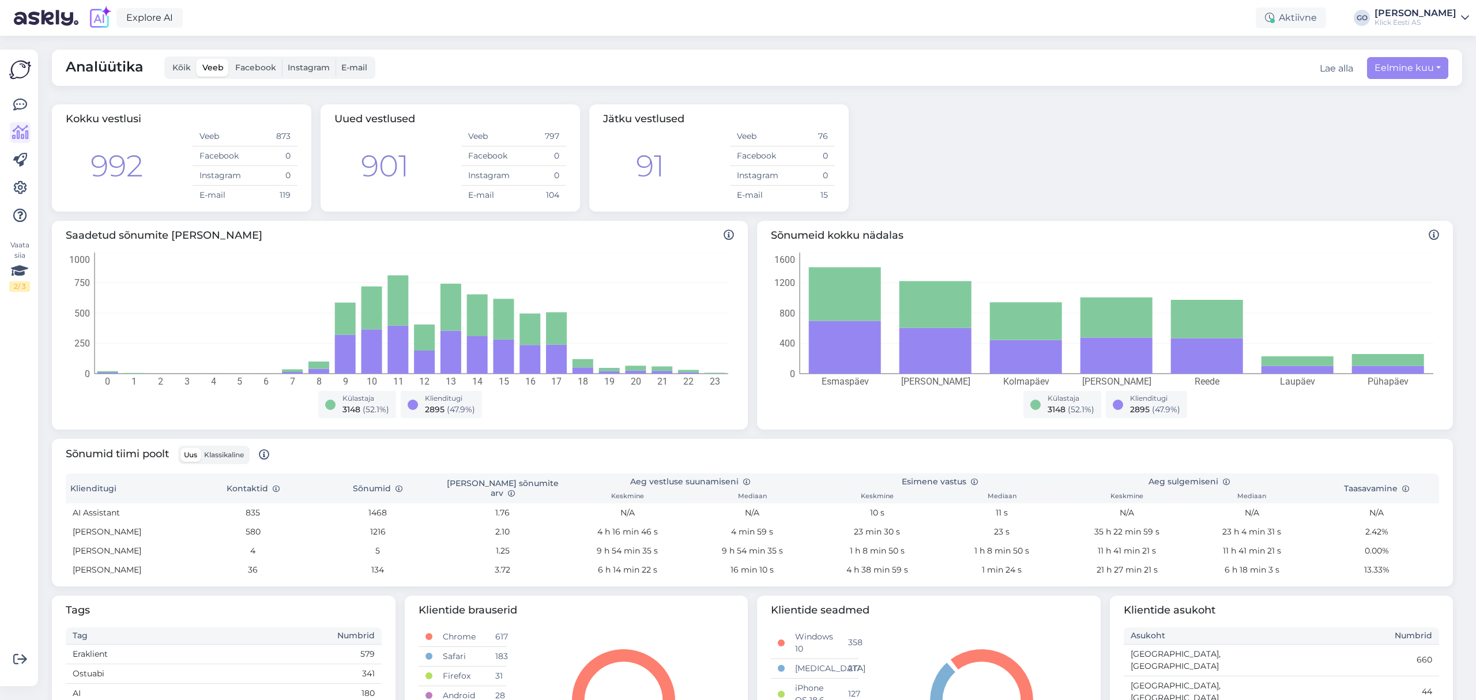
click at [967, 167] on div "Kokku vestlusi 992 Veeb 873 Facebook 0 Instagram 0 E-mail 119 Uued vestlused 90…" at bounding box center [752, 158] width 1411 height 116
click at [21, 183] on icon at bounding box center [20, 188] width 14 height 14
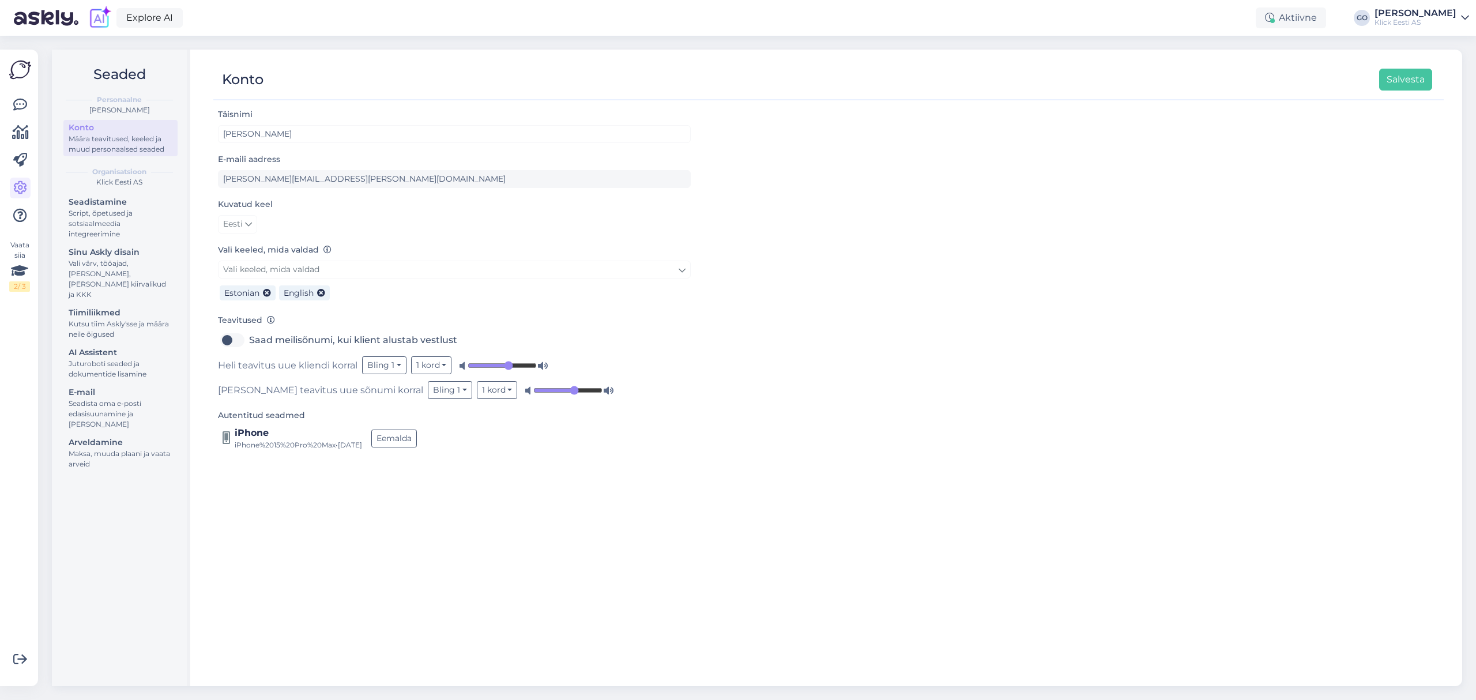
click at [521, 559] on div "Täisnimi [PERSON_NAME] E-maili aadress [EMAIL_ADDRESS][DOMAIN_NAME] Kuvatud kee…" at bounding box center [828, 391] width 1231 height 569
click at [23, 127] on icon at bounding box center [20, 133] width 17 height 14
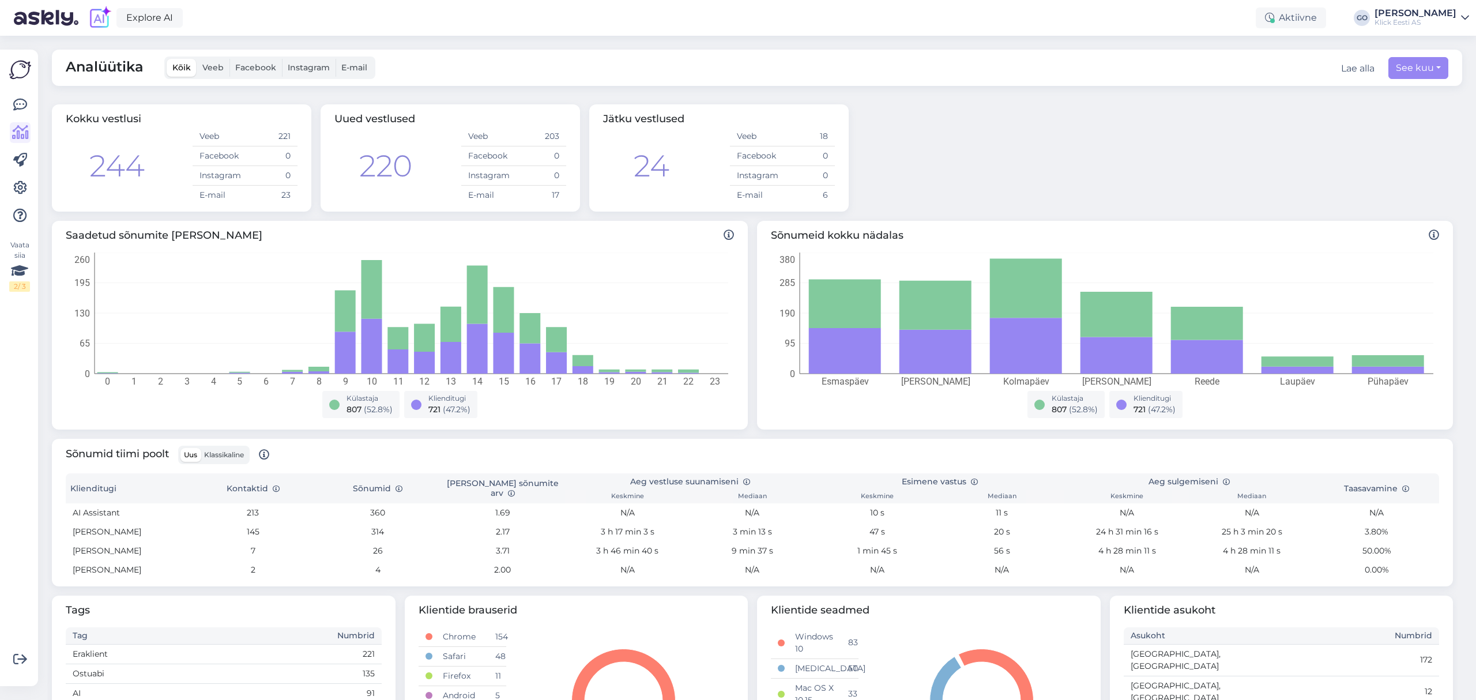
drag, startPoint x: 569, startPoint y: 1, endPoint x: 338, endPoint y: 36, distance: 233.3
click at [338, 36] on div "Analüütika Kõik Veeb Facebook Instagram E-mail Lae alla See kuu Kokku vestlusi …" at bounding box center [760, 368] width 1431 height 664
